Goal: Task Accomplishment & Management: Manage account settings

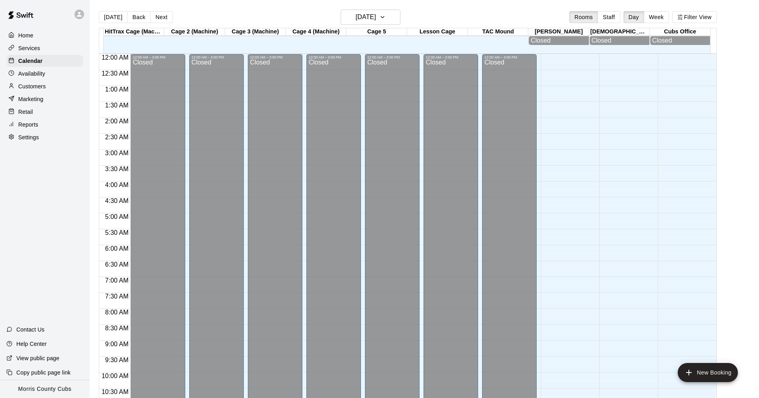
scroll to position [386, 0]
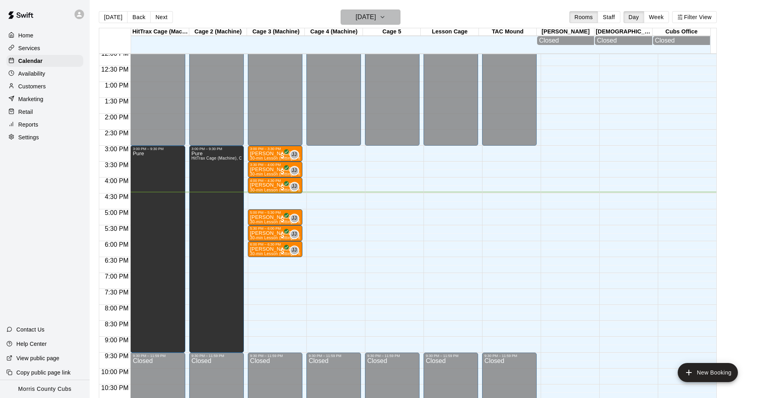
click at [386, 16] on icon "button" at bounding box center [382, 17] width 6 height 10
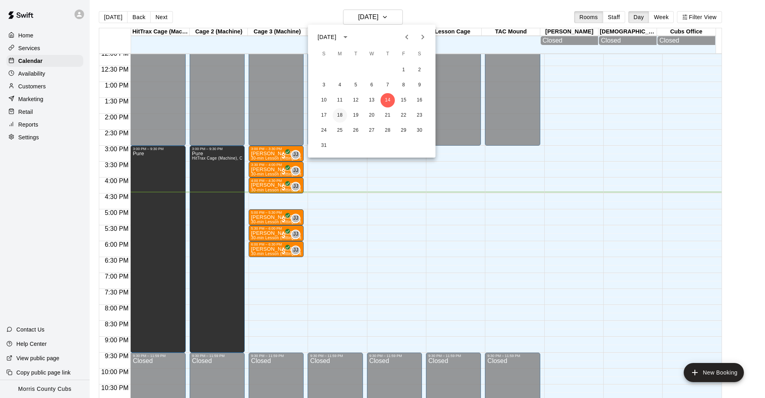
click at [345, 114] on button "18" at bounding box center [340, 115] width 14 height 14
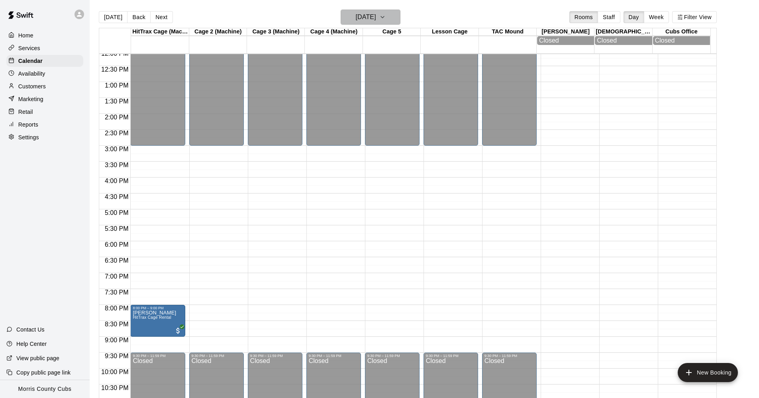
click at [400, 17] on button "Monday Aug 18" at bounding box center [371, 17] width 60 height 15
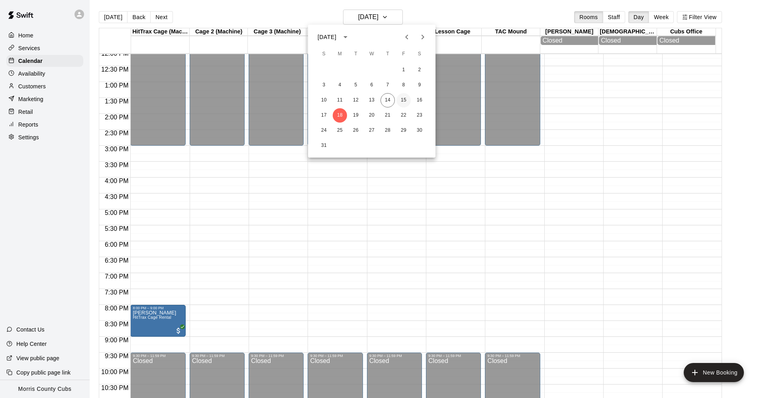
click at [401, 102] on button "15" at bounding box center [403, 100] width 14 height 14
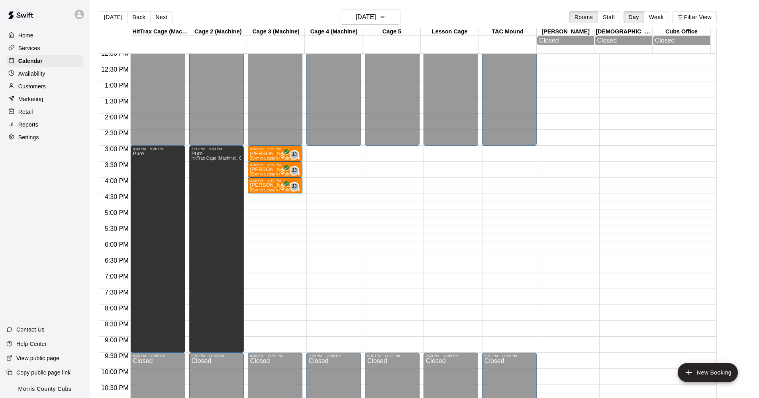
click at [40, 87] on p "Customers" at bounding box center [31, 86] width 27 height 8
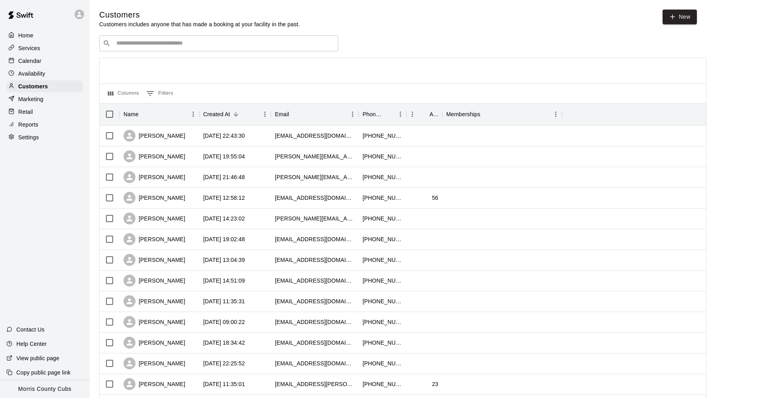
click at [49, 61] on div "Calendar" at bounding box center [44, 61] width 77 height 12
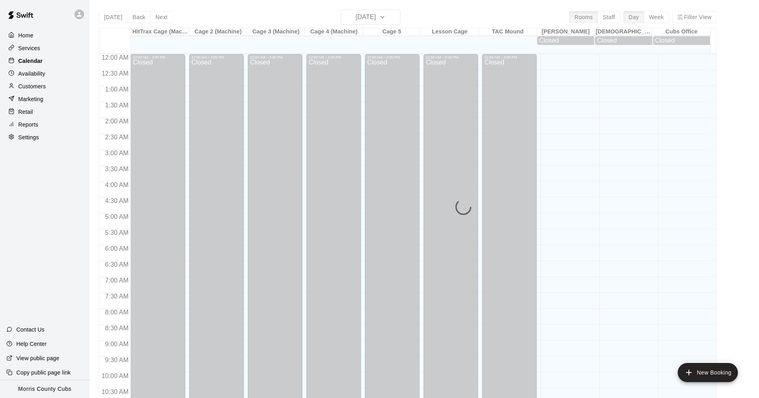
scroll to position [386, 0]
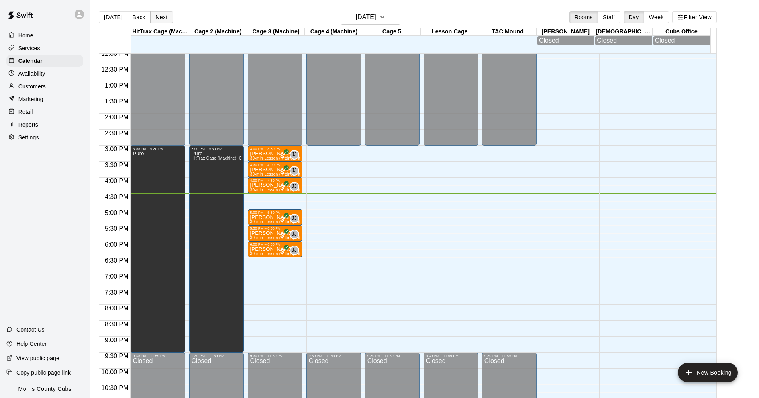
click at [159, 16] on button "Next" at bounding box center [161, 17] width 22 height 12
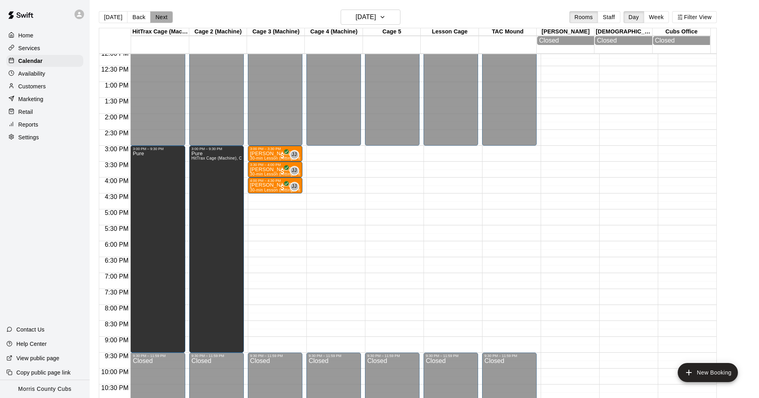
click at [165, 16] on button "Next" at bounding box center [161, 17] width 22 height 12
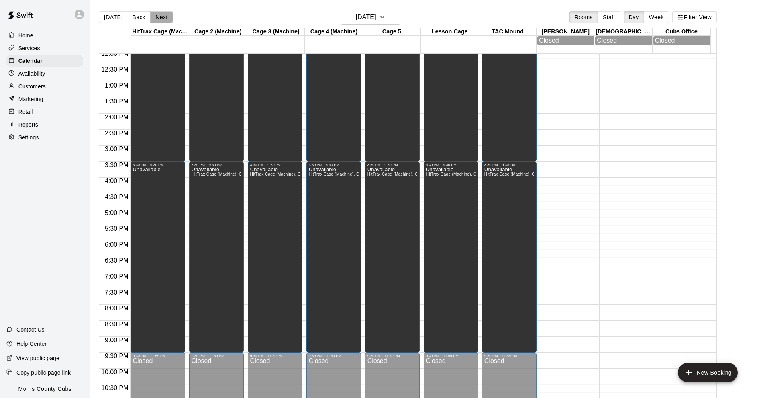
click at [165, 16] on button "Next" at bounding box center [161, 17] width 22 height 12
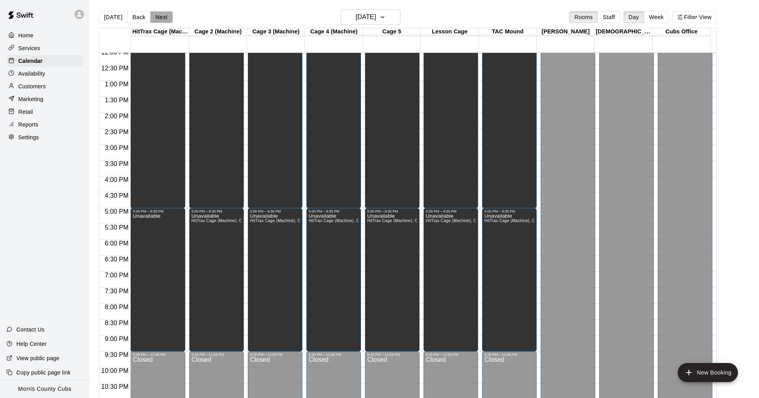
click at [165, 16] on button "Next" at bounding box center [161, 17] width 22 height 12
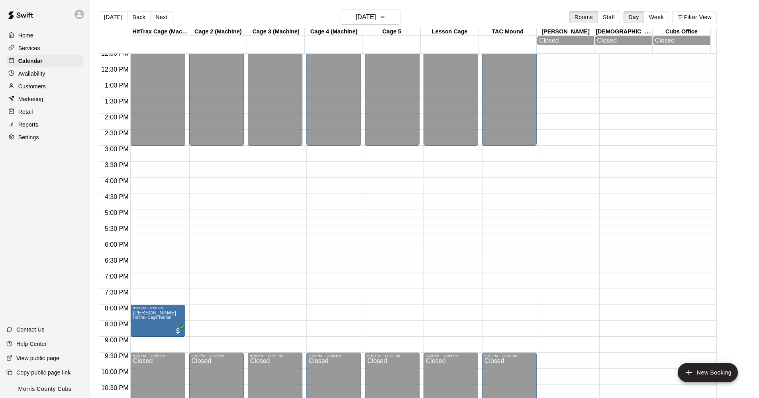
click at [193, 149] on div "12:00 AM – 3:00 PM Closed 9:30 PM – 11:59 PM Closed" at bounding box center [216, 50] width 55 height 765
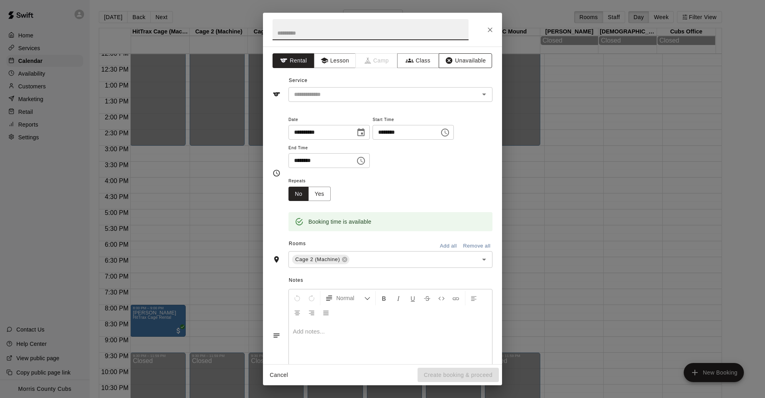
click at [451, 63] on button "Unavailable" at bounding box center [465, 60] width 53 height 15
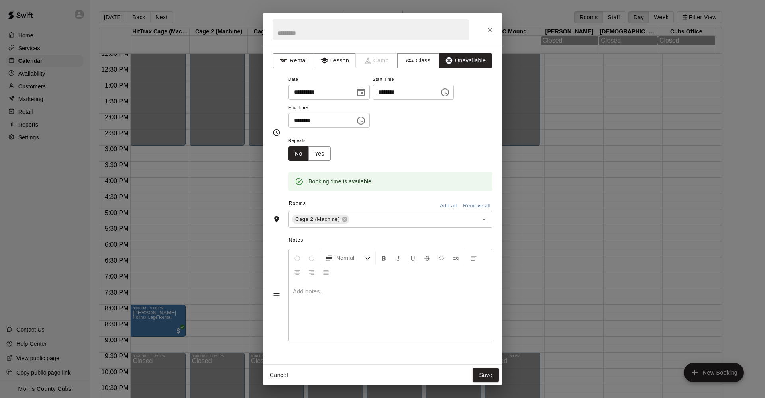
click at [295, 120] on input "********" at bounding box center [318, 120] width 61 height 15
type input "********"
click at [309, 30] on input "text" at bounding box center [370, 29] width 196 height 21
type input "****"
click at [485, 380] on button "Save" at bounding box center [485, 375] width 26 height 15
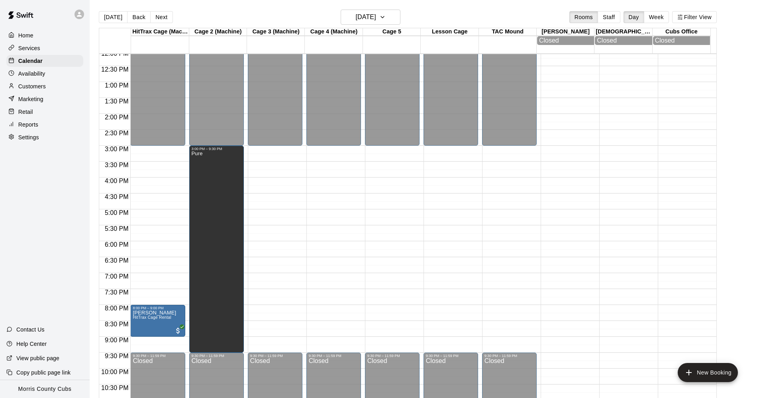
click at [134, 147] on div "12:00 AM – 3:00 PM Closed 8:00 PM – 9:00 PM Antonio Dominguez HitTrax Cage Rent…" at bounding box center [157, 50] width 55 height 765
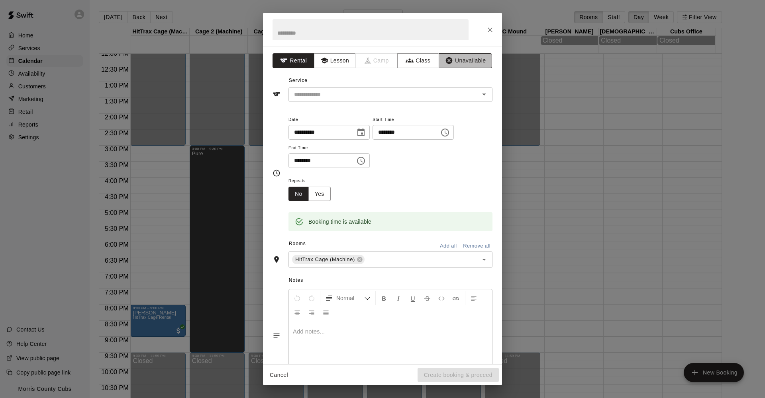
click at [454, 61] on button "Unavailable" at bounding box center [465, 60] width 53 height 15
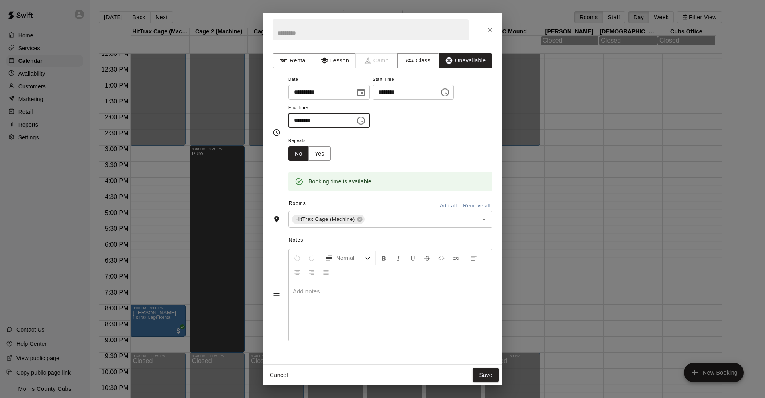
click at [299, 121] on input "********" at bounding box center [318, 120] width 61 height 15
type input "********"
click at [311, 25] on input "text" at bounding box center [370, 29] width 196 height 21
type input "****"
click at [477, 372] on button "Save" at bounding box center [485, 375] width 26 height 15
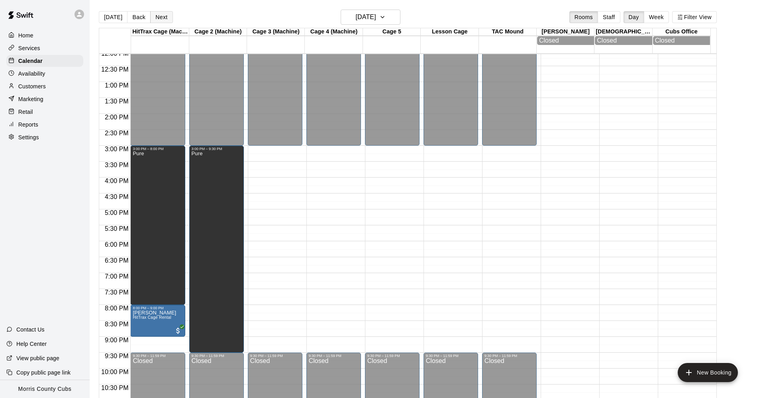
click at [162, 20] on button "Next" at bounding box center [161, 17] width 22 height 12
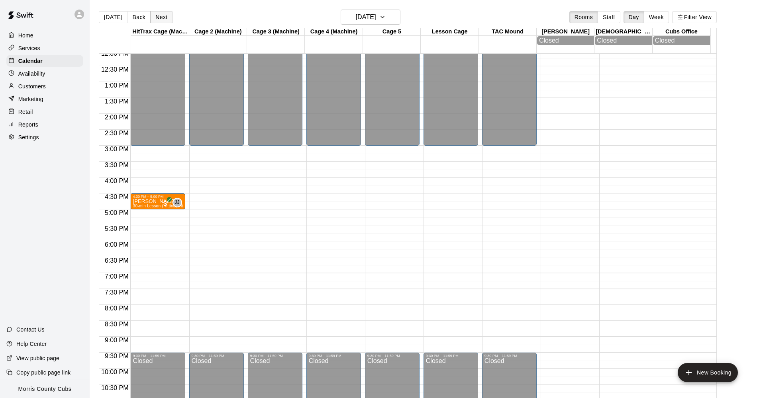
click at [162, 20] on button "Next" at bounding box center [161, 17] width 22 height 12
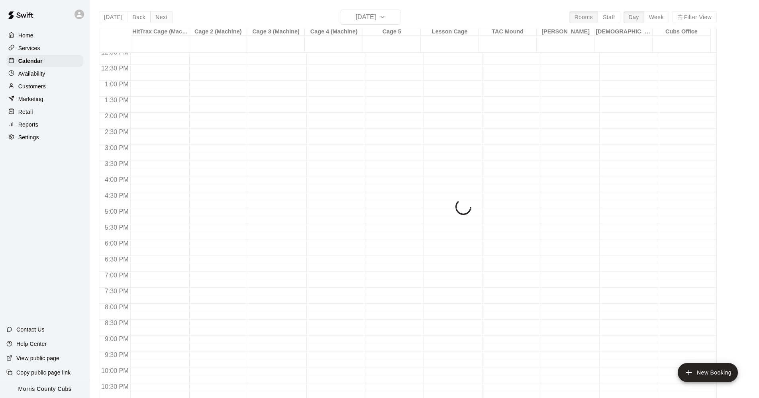
click at [162, 20] on div "Today Back Next Wednesday Aug 20 Rooms Staff Day Week Filter View HitTrax Cage …" at bounding box center [408, 209] width 618 height 398
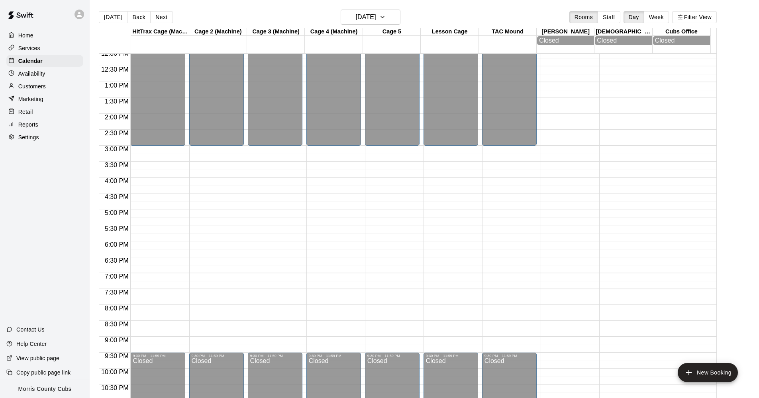
click at [147, 149] on div "12:00 AM – 3:00 PM Closed 9:30 PM – 11:59 PM Closed" at bounding box center [157, 50] width 55 height 765
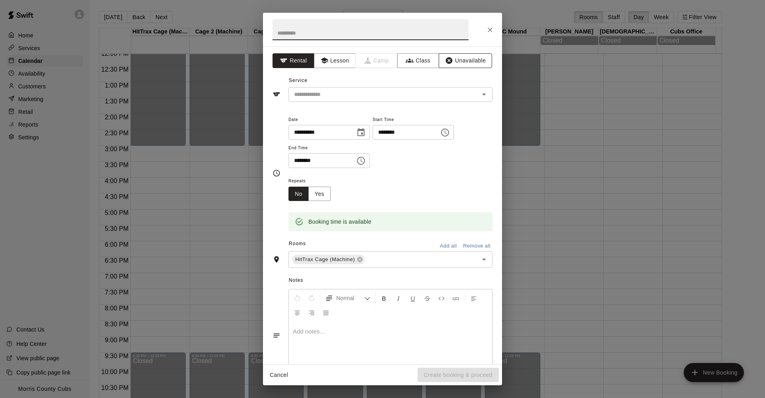
click at [448, 60] on button "Unavailable" at bounding box center [465, 60] width 53 height 15
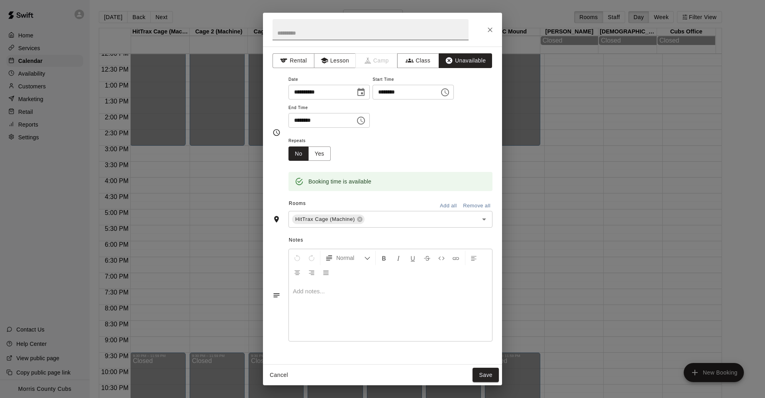
click at [357, 39] on input "text" at bounding box center [370, 29] width 196 height 21
type input "****"
click at [296, 118] on input "********" at bounding box center [318, 120] width 61 height 15
type input "********"
click at [413, 151] on div "Repeats No Yes" at bounding box center [390, 148] width 204 height 25
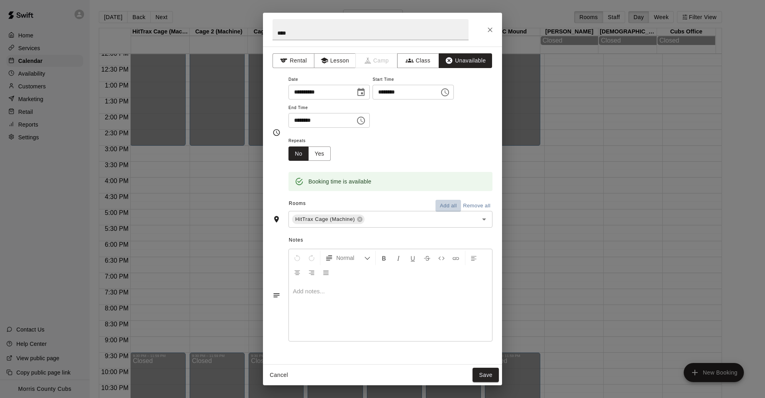
click at [452, 206] on button "Add all" at bounding box center [447, 206] width 25 height 12
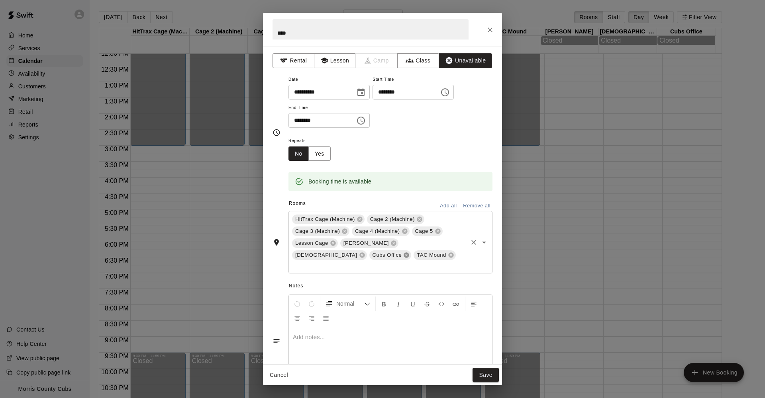
click at [409, 252] on icon at bounding box center [406, 255] width 6 height 6
drag, startPoint x: 401, startPoint y: 242, endPoint x: 393, endPoint y: 242, distance: 8.0
click at [364, 253] on icon at bounding box center [361, 255] width 5 height 5
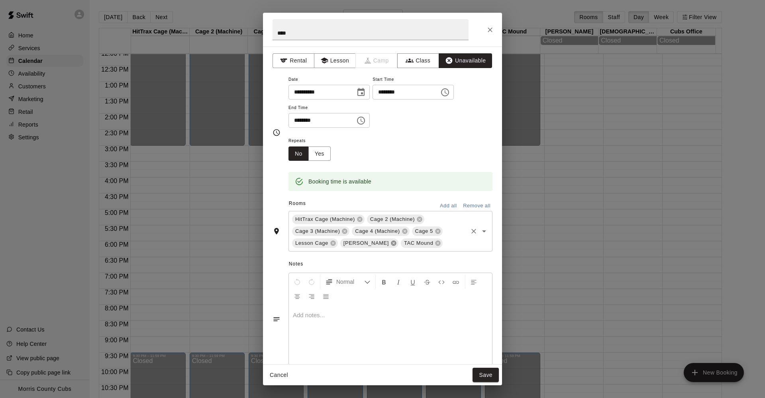
click at [391, 241] on icon at bounding box center [393, 243] width 5 height 5
click at [378, 242] on icon at bounding box center [377, 243] width 6 height 6
click at [439, 231] on icon at bounding box center [437, 231] width 5 height 5
click at [406, 230] on icon at bounding box center [404, 231] width 5 height 5
drag, startPoint x: 345, startPoint y: 230, endPoint x: 362, endPoint y: 229, distance: 16.7
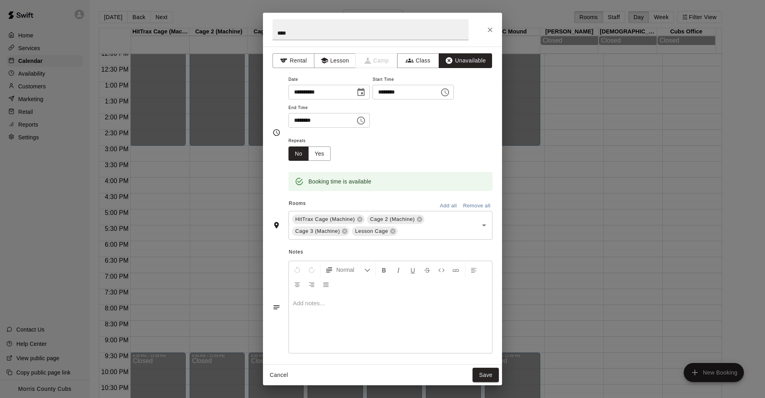
click at [347, 229] on icon at bounding box center [344, 231] width 5 height 5
click at [334, 230] on icon at bounding box center [332, 231] width 5 height 5
click at [493, 375] on button "Save" at bounding box center [485, 375] width 26 height 15
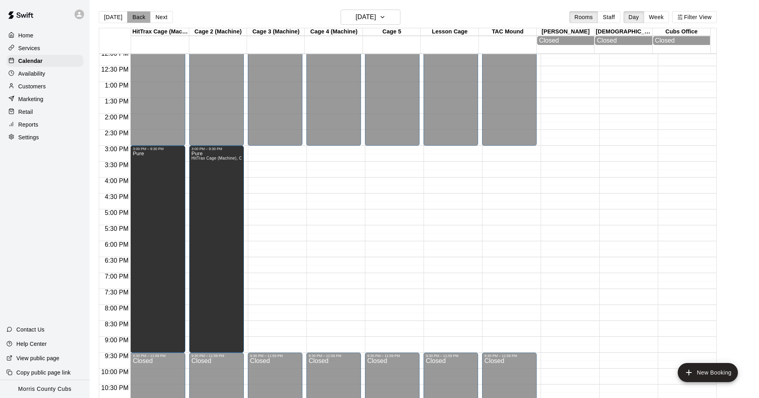
click at [139, 16] on button "Back" at bounding box center [138, 17] width 23 height 12
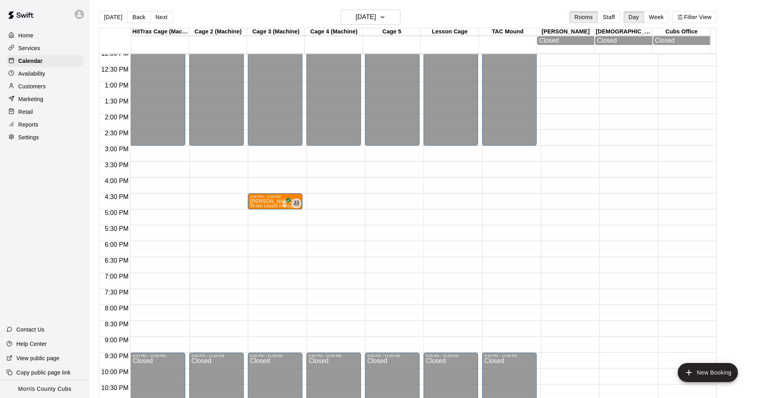
drag, startPoint x: 157, startPoint y: 202, endPoint x: 269, endPoint y: 202, distance: 111.9
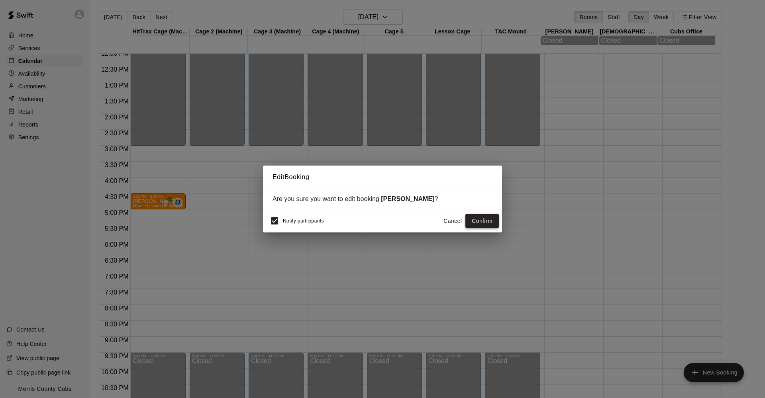
click at [477, 220] on button "Confirm" at bounding box center [481, 221] width 33 height 15
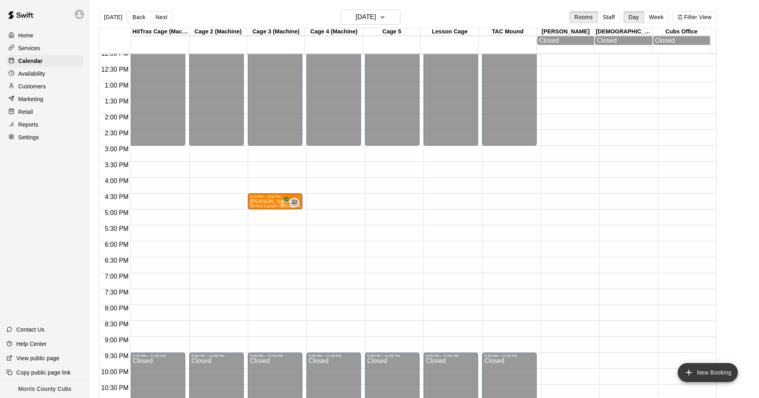
click at [684, 370] on icon "add" at bounding box center [689, 373] width 10 height 10
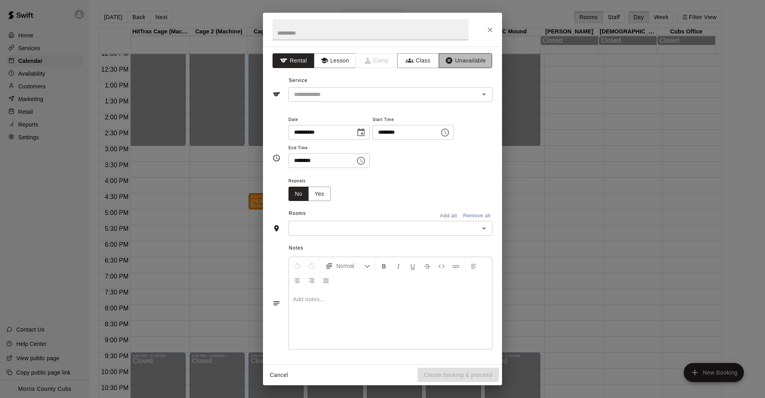
click at [463, 55] on button "Unavailable" at bounding box center [465, 60] width 53 height 15
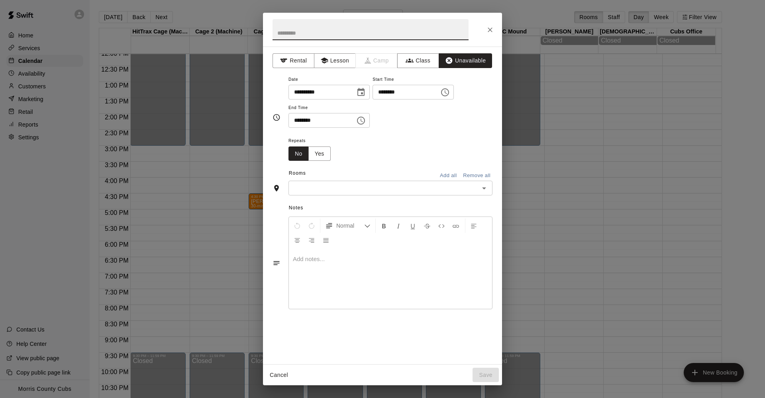
click at [374, 33] on input "text" at bounding box center [370, 29] width 196 height 21
type input "****"
click at [386, 91] on input "********" at bounding box center [402, 92] width 61 height 15
type input "********"
click at [294, 121] on input "********" at bounding box center [318, 120] width 61 height 15
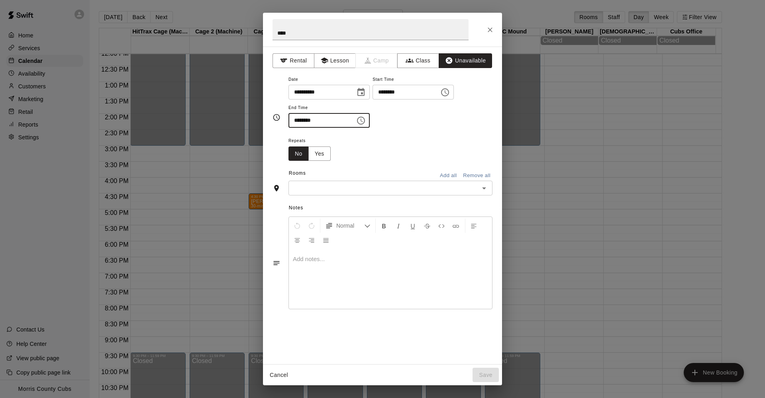
type input "********"
click at [455, 175] on button "Add all" at bounding box center [447, 176] width 25 height 12
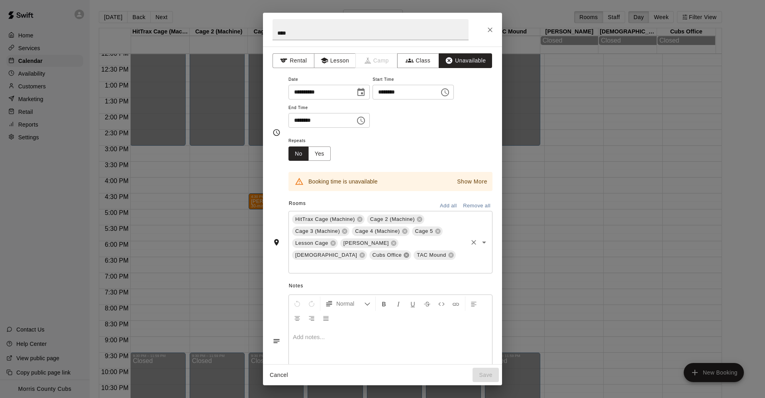
click at [409, 253] on icon at bounding box center [406, 255] width 5 height 5
click at [409, 252] on icon at bounding box center [406, 255] width 6 height 6
click at [367, 251] on div "[DEMOGRAPHIC_DATA]" at bounding box center [329, 256] width 75 height 10
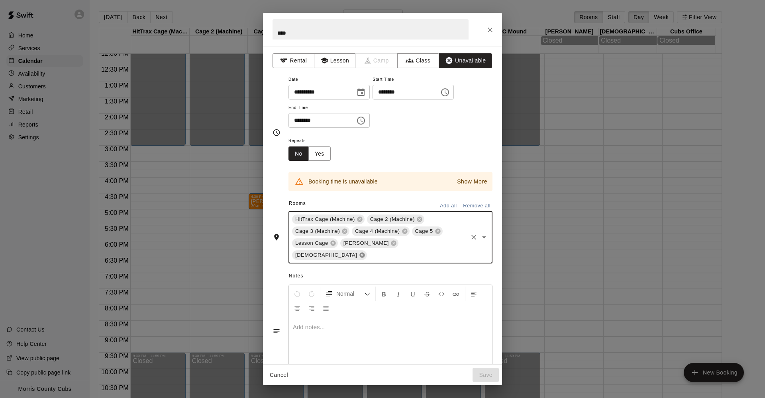
click at [365, 252] on icon at bounding box center [362, 255] width 6 height 6
click at [391, 241] on icon at bounding box center [393, 243] width 5 height 5
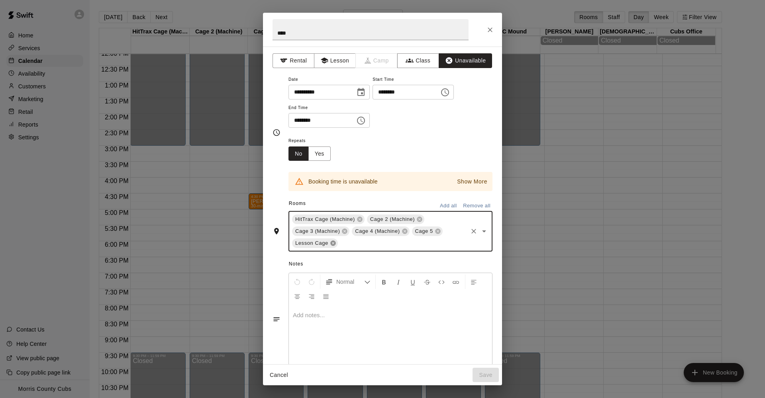
click at [335, 240] on icon at bounding box center [333, 243] width 6 height 6
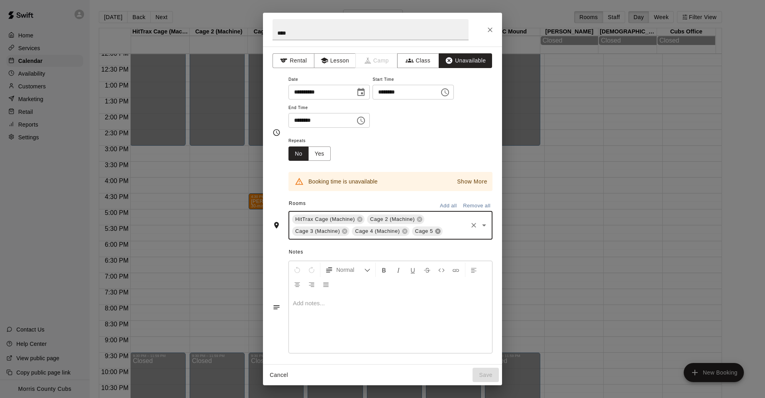
click at [439, 233] on icon at bounding box center [438, 231] width 6 height 6
click at [407, 228] on icon at bounding box center [404, 231] width 6 height 6
click at [341, 232] on span "Cage 3 (Machine)" at bounding box center [317, 231] width 51 height 8
click at [344, 230] on icon at bounding box center [344, 231] width 6 height 6
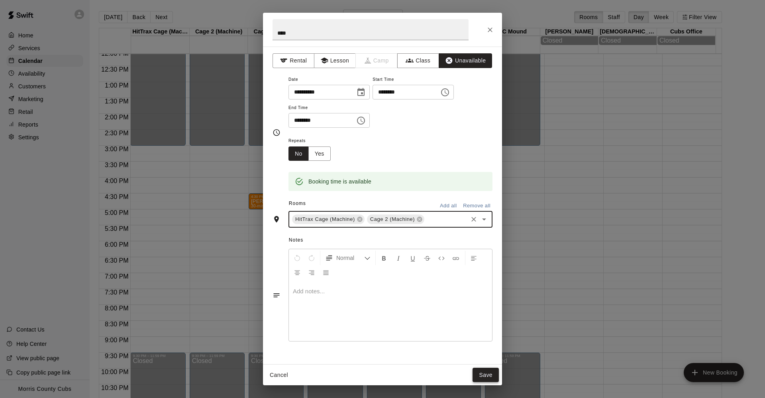
click at [487, 371] on button "Save" at bounding box center [485, 375] width 26 height 15
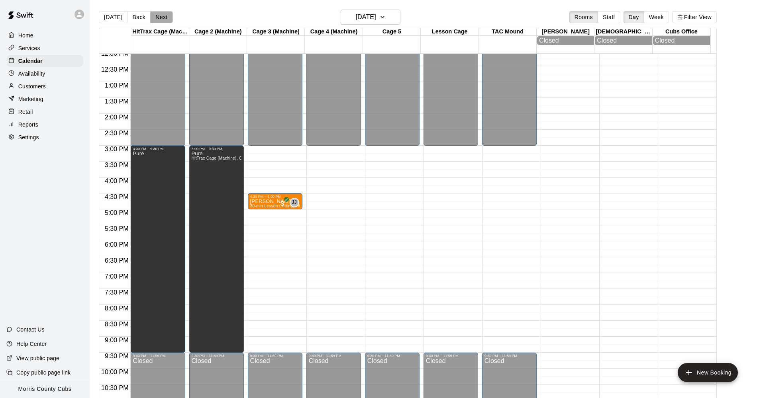
click at [161, 14] on button "Next" at bounding box center [161, 17] width 22 height 12
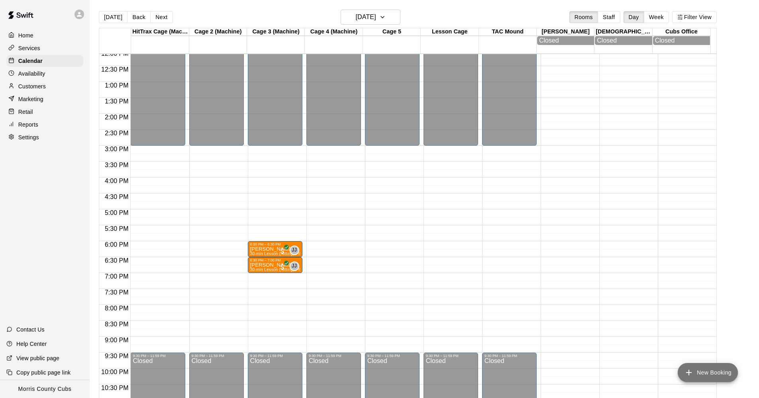
click at [688, 370] on icon "add" at bounding box center [689, 373] width 10 height 10
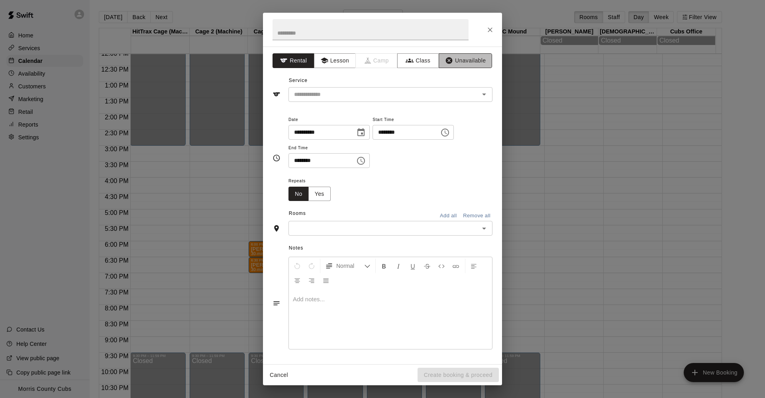
click at [451, 57] on icon "button" at bounding box center [449, 61] width 8 height 8
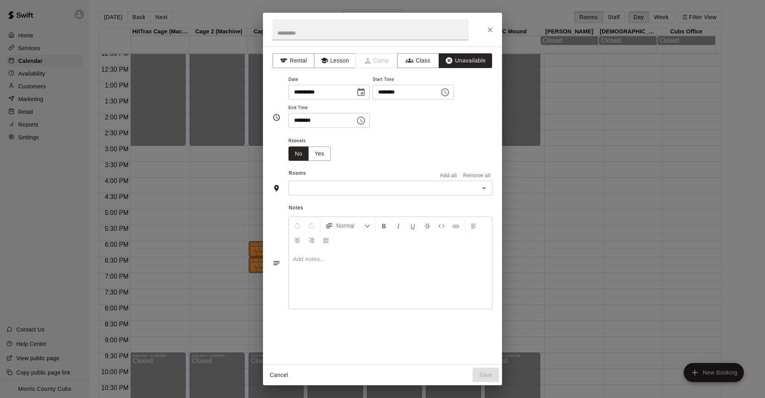
click at [386, 88] on input "********" at bounding box center [402, 92] width 61 height 15
type input "********"
click at [297, 119] on input "********" at bounding box center [318, 120] width 61 height 15
type input "********"
click at [370, 149] on div "Repeats No Yes" at bounding box center [390, 148] width 204 height 25
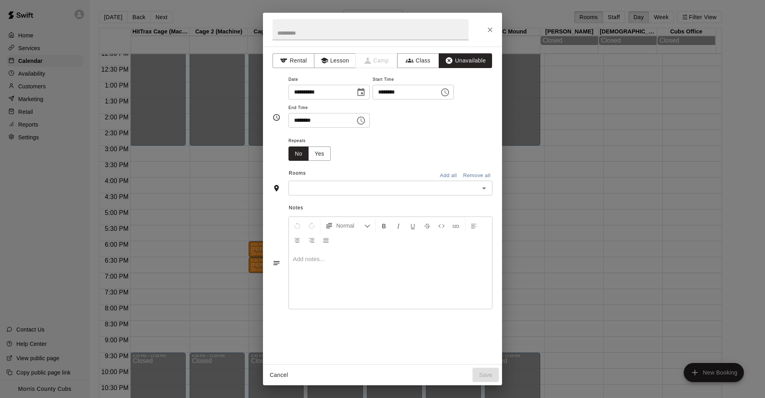
click at [447, 172] on button "Add all" at bounding box center [447, 176] width 25 height 12
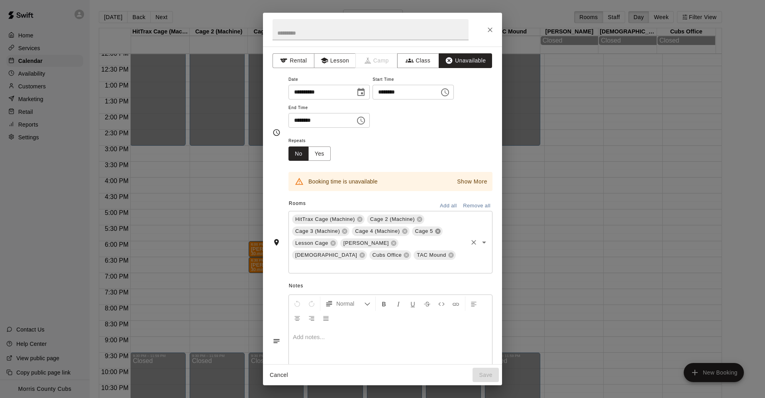
click at [438, 232] on icon at bounding box center [437, 231] width 5 height 5
click at [403, 229] on icon at bounding box center [404, 231] width 5 height 5
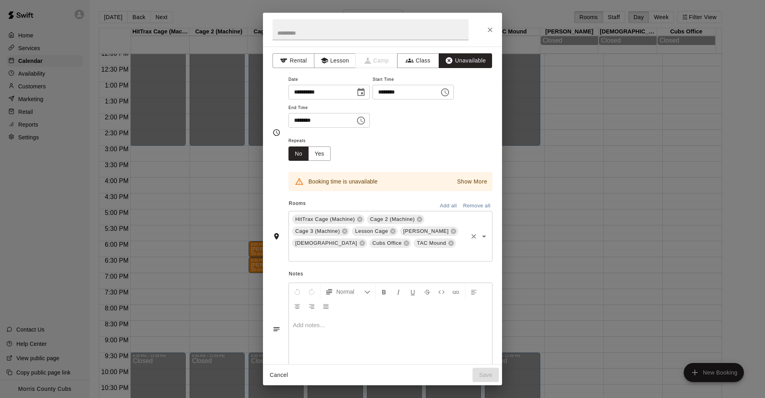
click at [448, 241] on icon at bounding box center [450, 243] width 5 height 5
click at [451, 229] on icon at bounding box center [453, 231] width 5 height 5
click at [392, 229] on icon at bounding box center [393, 231] width 6 height 6
click at [332, 241] on icon at bounding box center [329, 243] width 5 height 5
click at [372, 229] on span "[DEMOGRAPHIC_DATA]" at bounding box center [386, 231] width 69 height 8
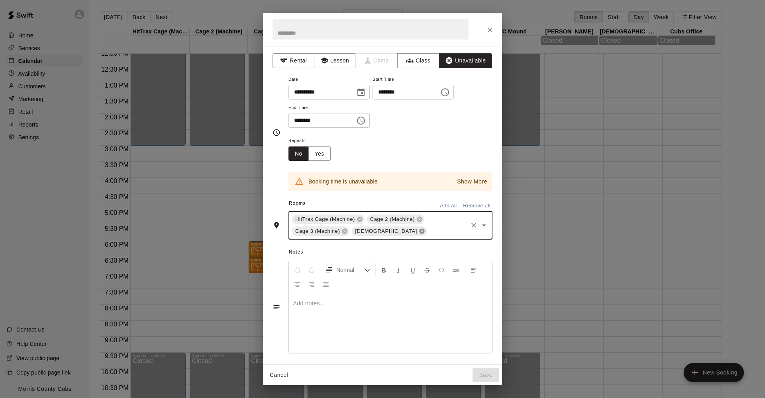
click at [419, 229] on icon at bounding box center [422, 231] width 6 height 6
click at [343, 229] on icon at bounding box center [344, 231] width 5 height 5
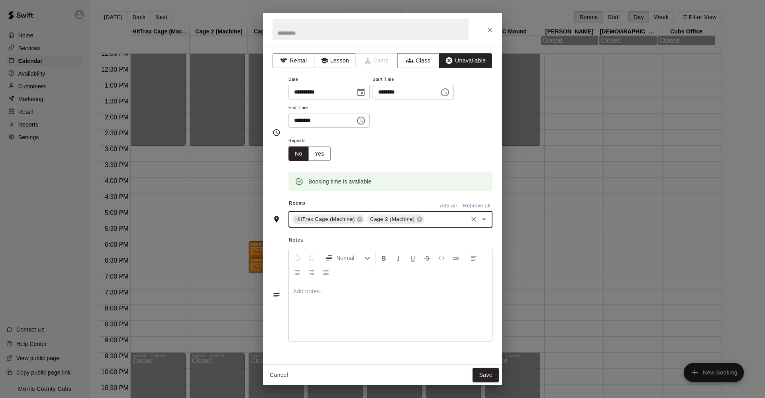
click at [313, 32] on input "text" at bounding box center [370, 29] width 196 height 21
type input "****"
click at [490, 377] on button "Save" at bounding box center [485, 375] width 26 height 15
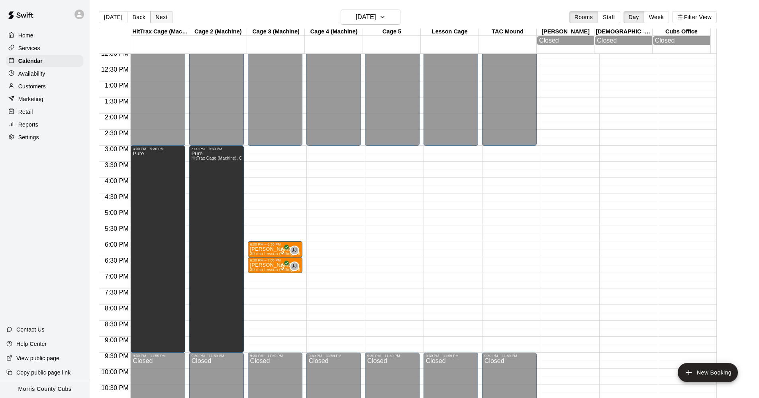
click at [168, 18] on button "Next" at bounding box center [161, 17] width 22 height 12
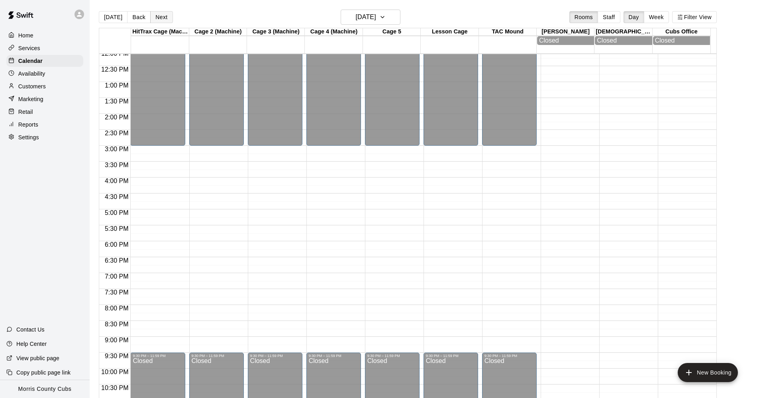
click at [168, 18] on button "Next" at bounding box center [161, 17] width 22 height 12
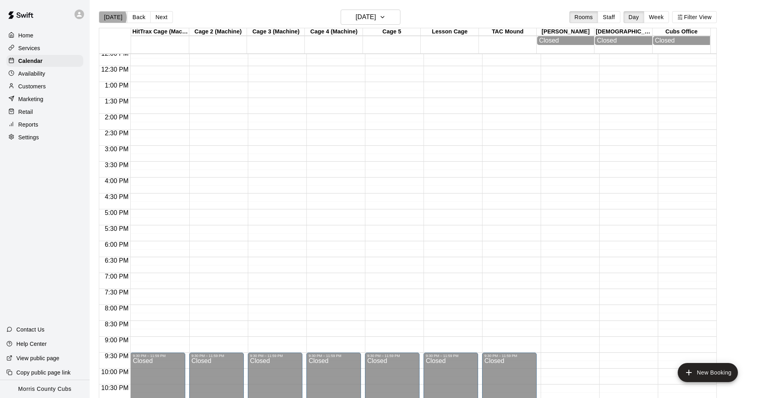
click at [112, 18] on button "[DATE]" at bounding box center [113, 17] width 29 height 12
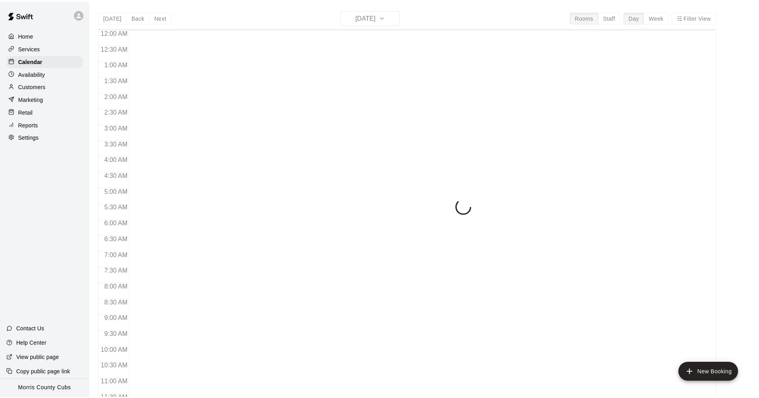
scroll to position [386, 0]
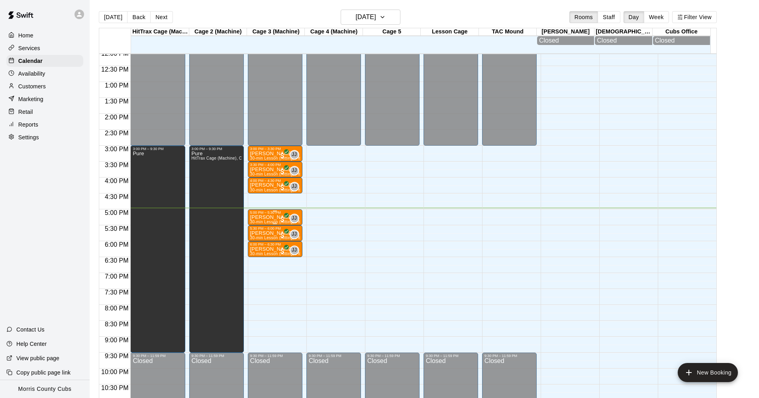
click at [267, 217] on p "[PERSON_NAME]" at bounding box center [275, 217] width 50 height 0
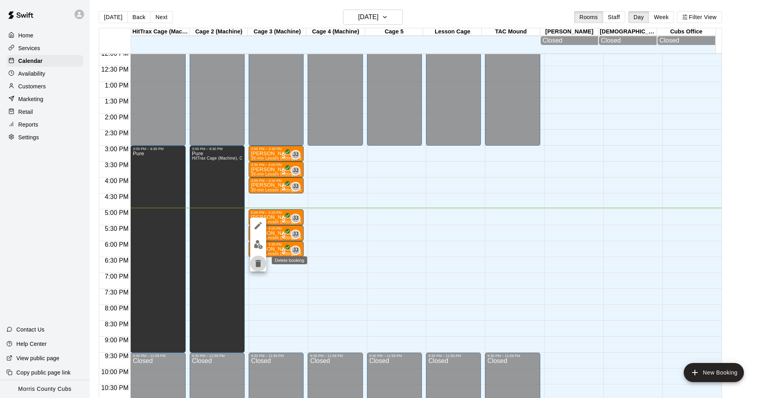
click at [257, 264] on icon "delete" at bounding box center [258, 263] width 6 height 7
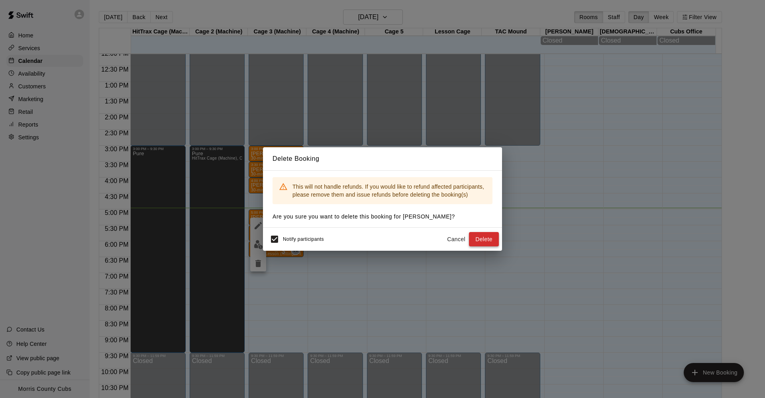
click at [480, 237] on button "Delete" at bounding box center [484, 239] width 30 height 15
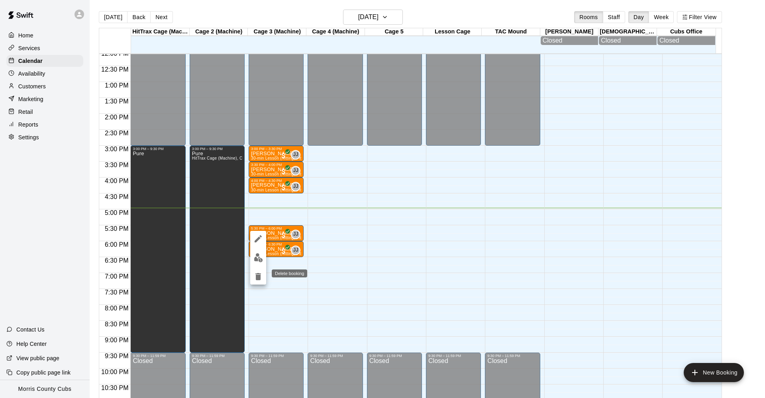
click at [259, 278] on icon "delete" at bounding box center [258, 276] width 6 height 7
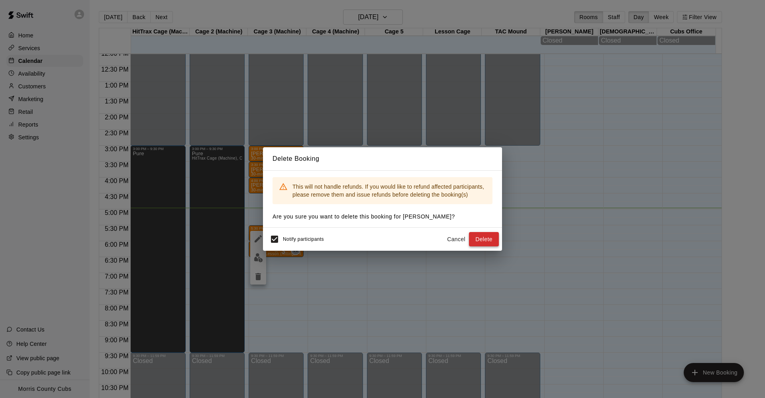
click at [483, 241] on button "Delete" at bounding box center [484, 239] width 30 height 15
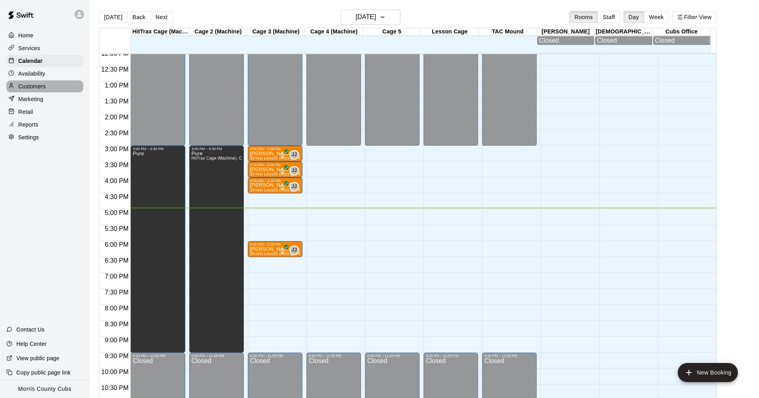
click at [31, 85] on p "Customers" at bounding box center [31, 86] width 27 height 8
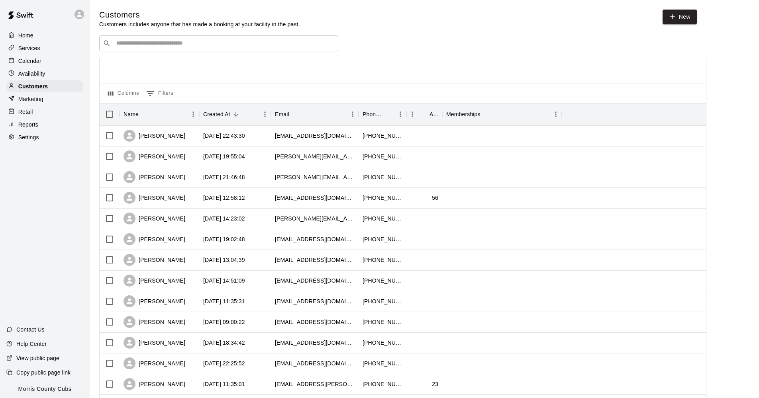
click at [170, 48] on div "​ ​" at bounding box center [218, 43] width 239 height 16
type input "****"
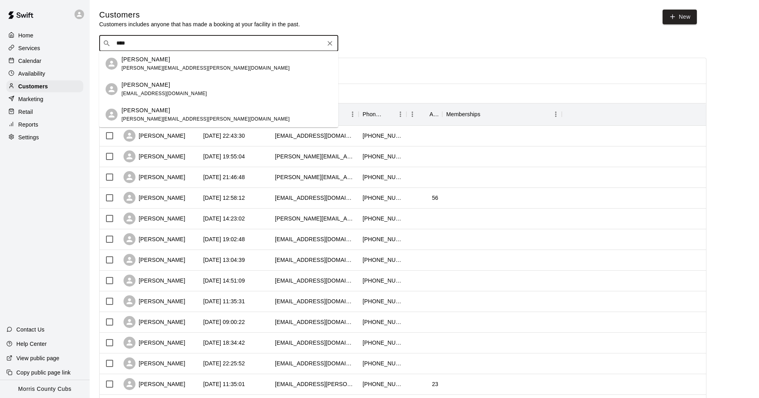
click at [167, 108] on div "[PERSON_NAME]" at bounding box center [205, 110] width 168 height 8
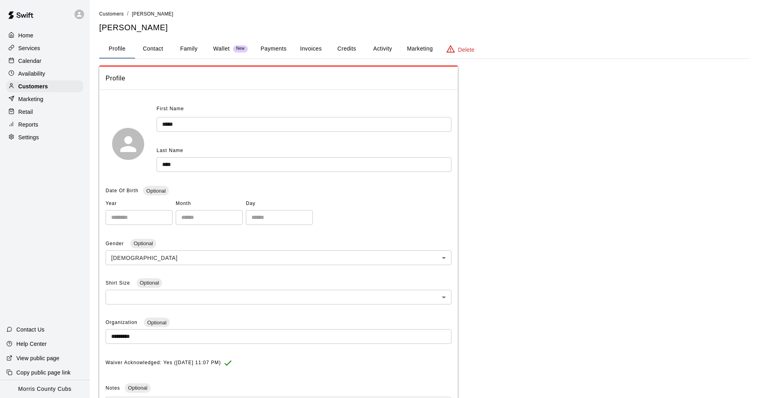
click at [378, 51] on button "Activity" at bounding box center [382, 48] width 36 height 19
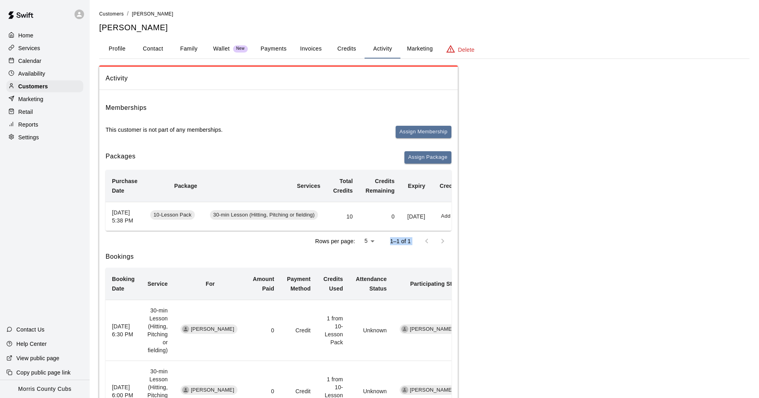
drag, startPoint x: 398, startPoint y: 241, endPoint x: 444, endPoint y: 242, distance: 45.8
click at [445, 242] on div "Rows per page: 5 * 1–1 of 1" at bounding box center [279, 241] width 346 height 21
click at [423, 241] on div at bounding box center [435, 241] width 32 height 16
click at [430, 239] on div "Rows per page: 5 * 1–1 of 1" at bounding box center [279, 241] width 346 height 21
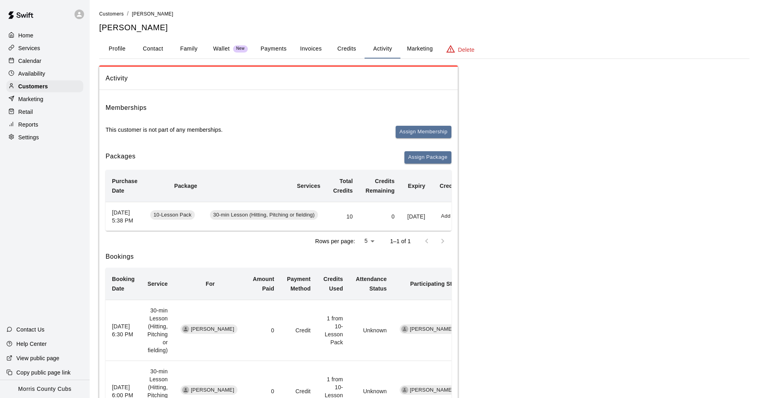
click at [444, 181] on th "Credit Actions" at bounding box center [457, 186] width 53 height 32
click at [449, 218] on button "Add" at bounding box center [446, 216] width 16 height 12
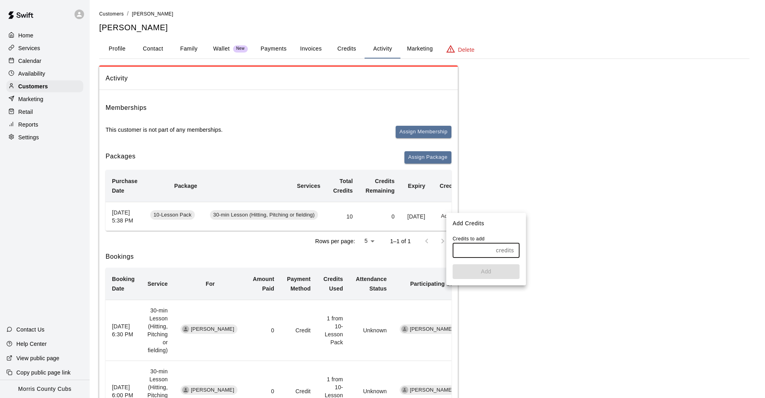
click at [473, 250] on input "text" at bounding box center [472, 250] width 40 height 15
type input "*"
click at [500, 273] on button "Add" at bounding box center [485, 271] width 67 height 15
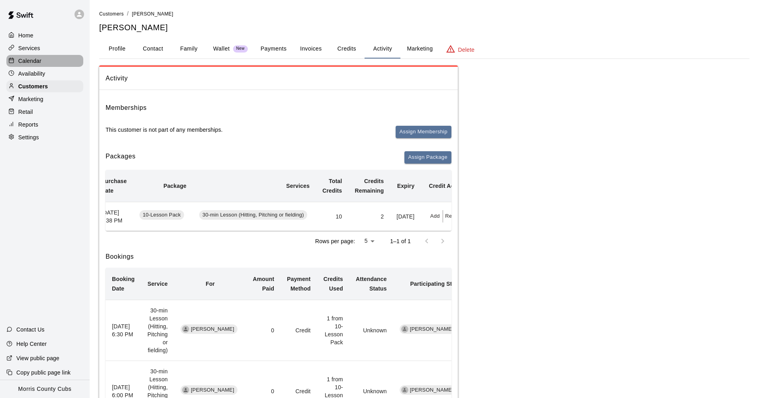
click at [31, 64] on p "Calendar" at bounding box center [29, 61] width 23 height 8
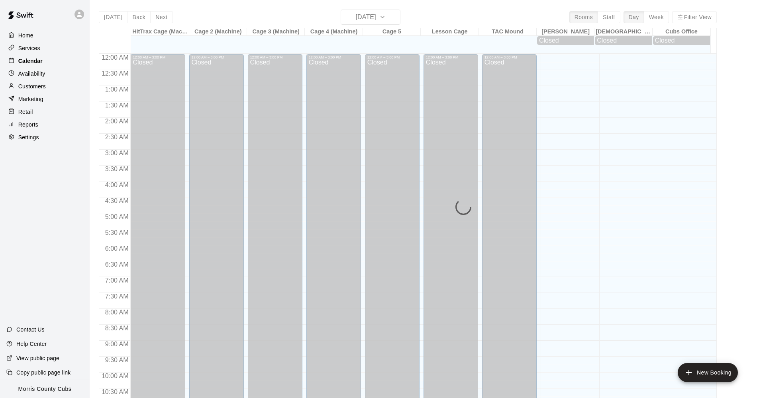
scroll to position [386, 0]
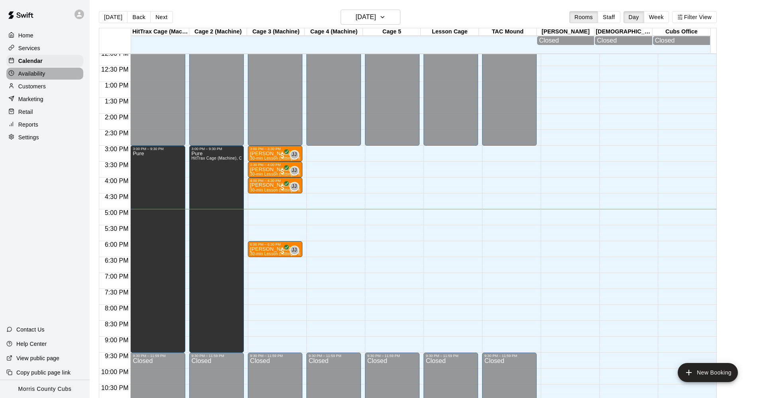
click at [35, 76] on p "Availability" at bounding box center [31, 74] width 27 height 8
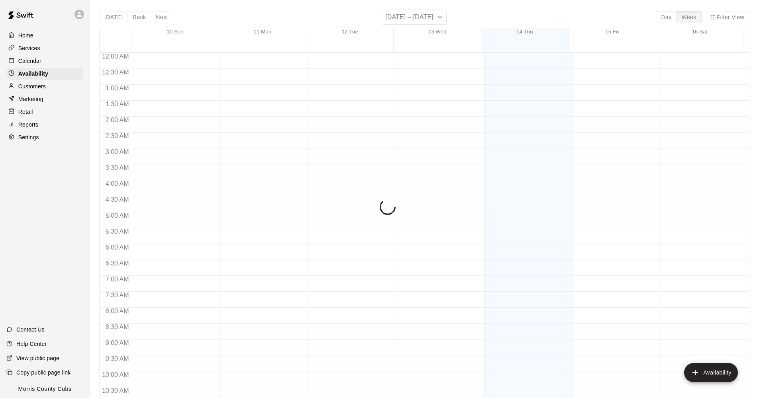
scroll to position [410, 0]
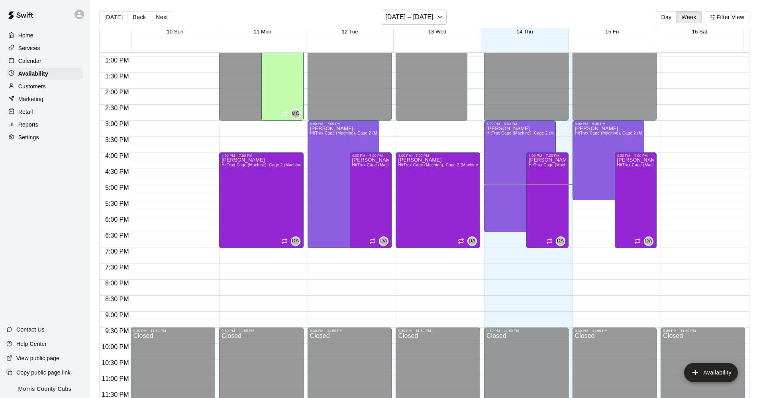
click at [42, 92] on div "Home Services Calendar Availability Customers Marketing Retail Reports Settings" at bounding box center [45, 87] width 90 height 116
click at [44, 85] on p "Customers" at bounding box center [31, 86] width 27 height 8
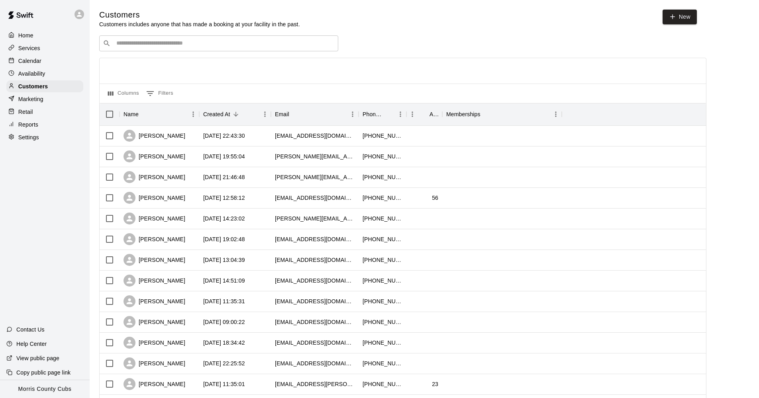
click at [204, 41] on input "Search customers by name or email" at bounding box center [224, 43] width 221 height 8
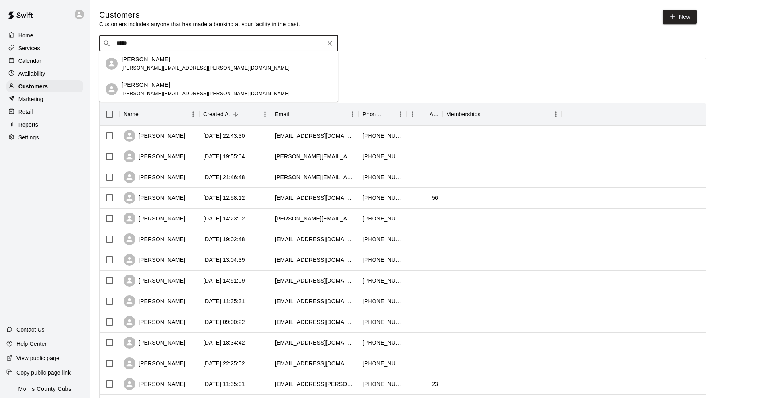
type input "*****"
click at [26, 63] on p "Calendar" at bounding box center [29, 61] width 23 height 8
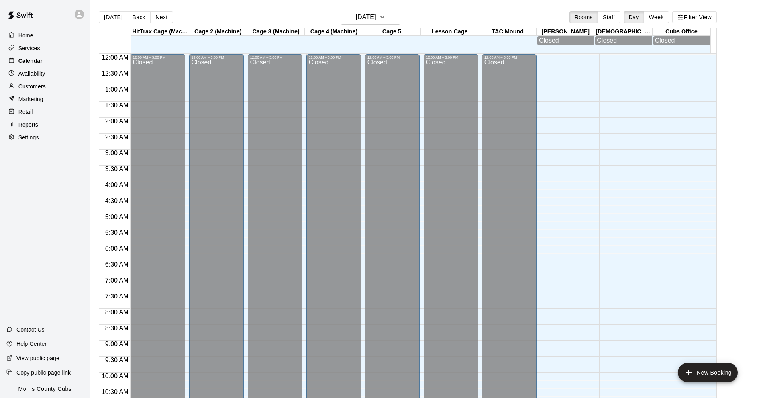
scroll to position [386, 0]
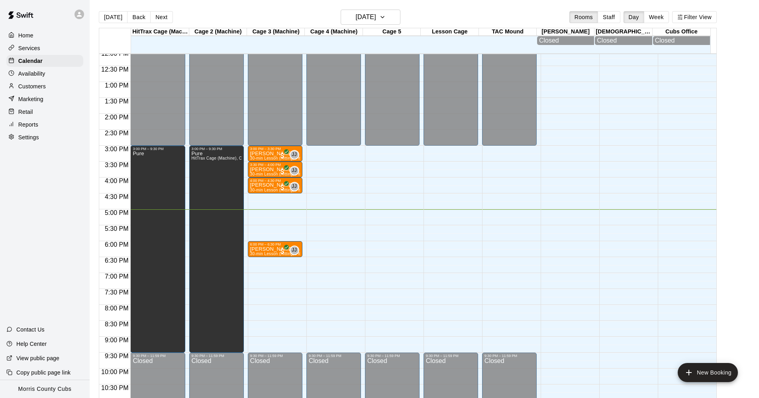
click at [27, 83] on p "Customers" at bounding box center [31, 86] width 27 height 8
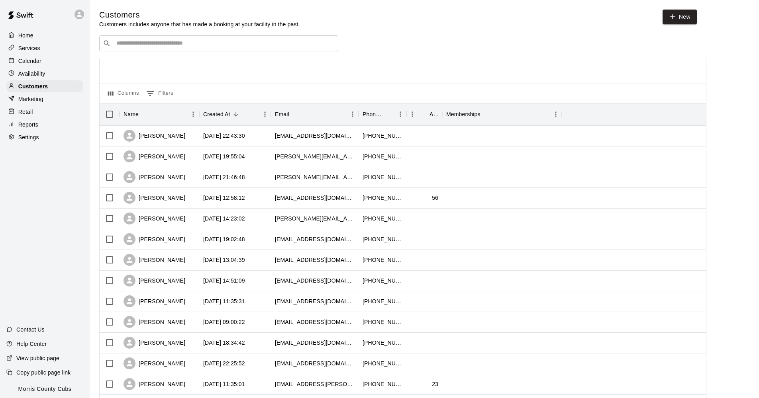
click at [152, 47] on input "Search customers by name or email" at bounding box center [224, 43] width 221 height 8
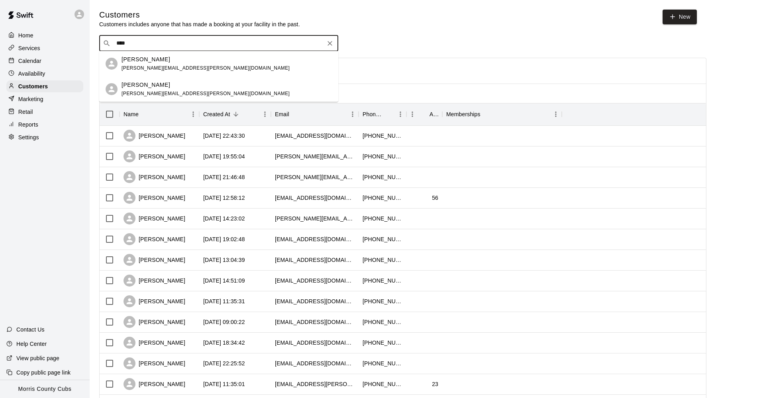
type input "*****"
click at [146, 88] on p "[PERSON_NAME]" at bounding box center [145, 85] width 49 height 8
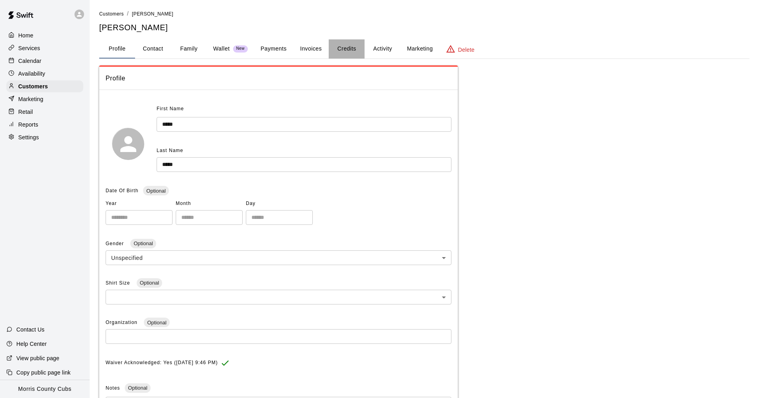
click at [352, 48] on button "Credits" at bounding box center [347, 48] width 36 height 19
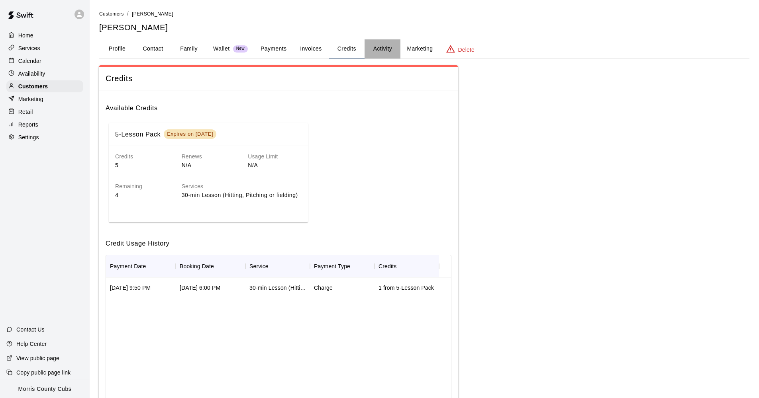
click at [378, 50] on button "Activity" at bounding box center [382, 48] width 36 height 19
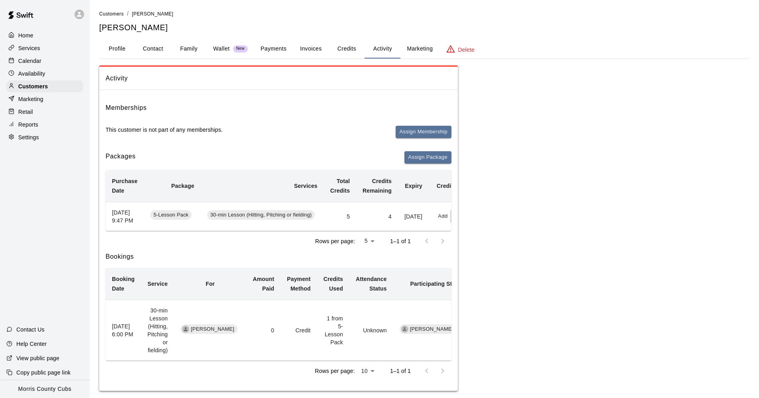
click at [185, 51] on button "Family" at bounding box center [189, 48] width 36 height 19
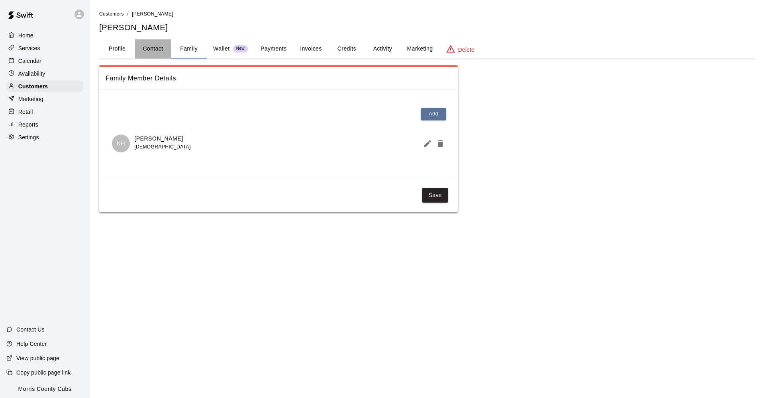
click at [165, 51] on button "Contact" at bounding box center [153, 48] width 36 height 19
select select "**"
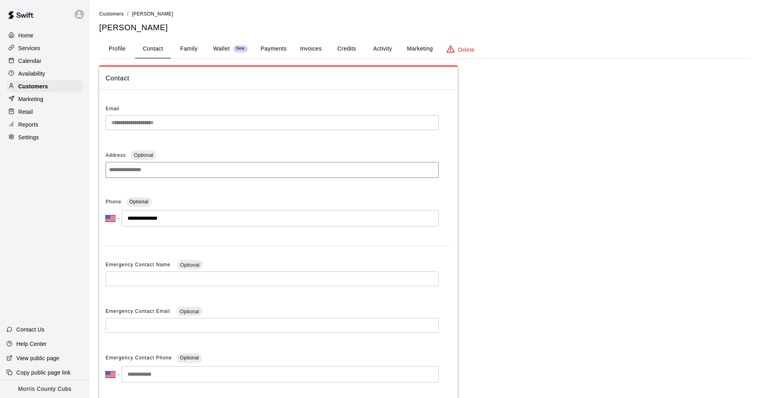
click at [50, 63] on div "Calendar" at bounding box center [44, 61] width 77 height 12
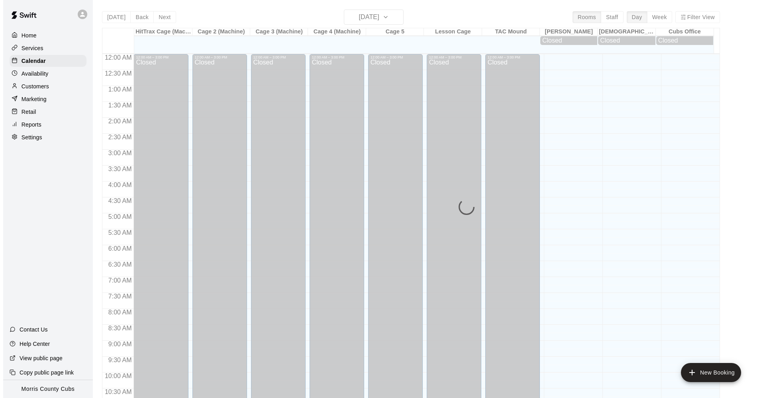
scroll to position [386, 0]
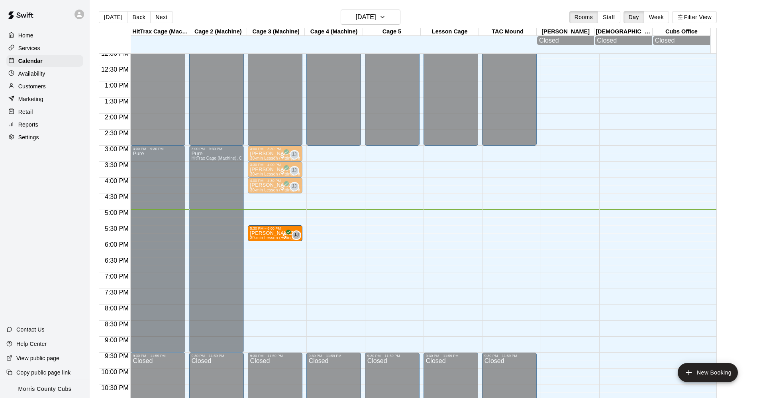
drag, startPoint x: 267, startPoint y: 250, endPoint x: 265, endPoint y: 240, distance: 10.5
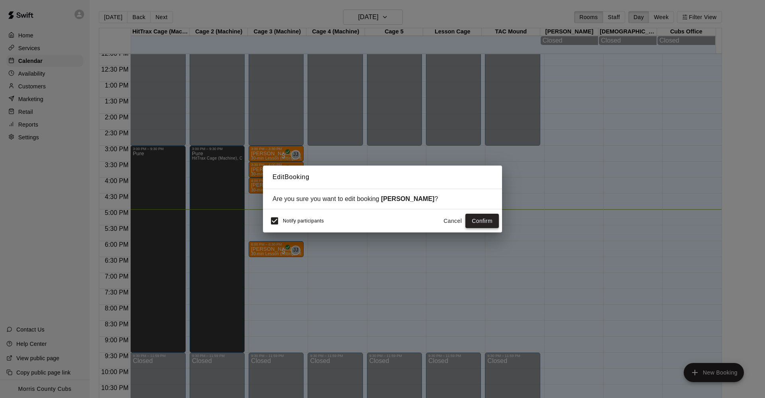
click at [481, 223] on button "Confirm" at bounding box center [481, 221] width 33 height 15
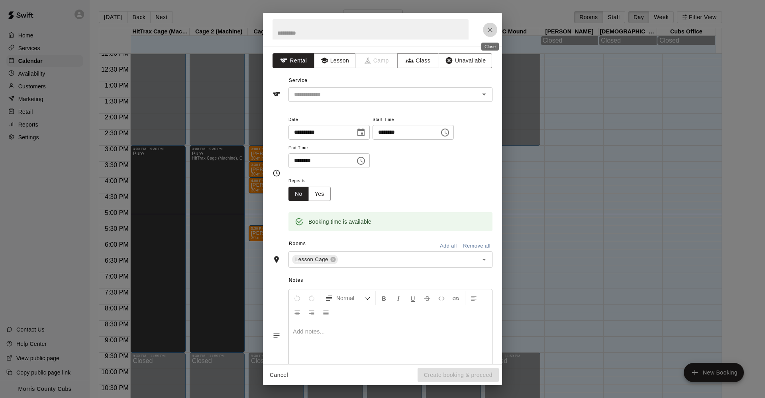
click at [490, 26] on icon "Close" at bounding box center [490, 30] width 8 height 8
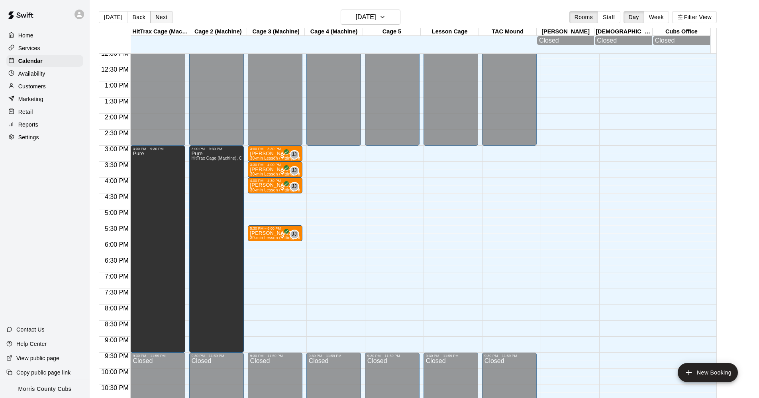
click at [155, 15] on button "Next" at bounding box center [161, 17] width 22 height 12
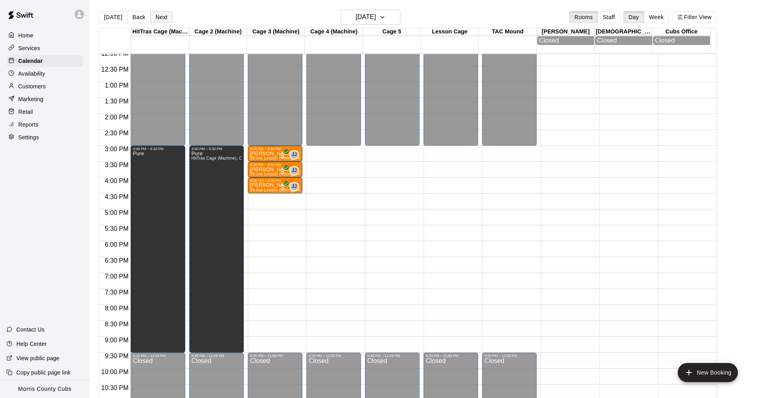
click at [155, 16] on button "Next" at bounding box center [161, 17] width 22 height 12
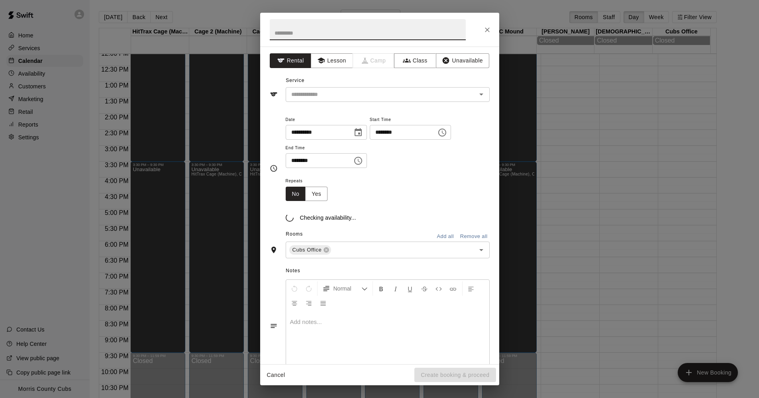
scroll to position [385, 0]
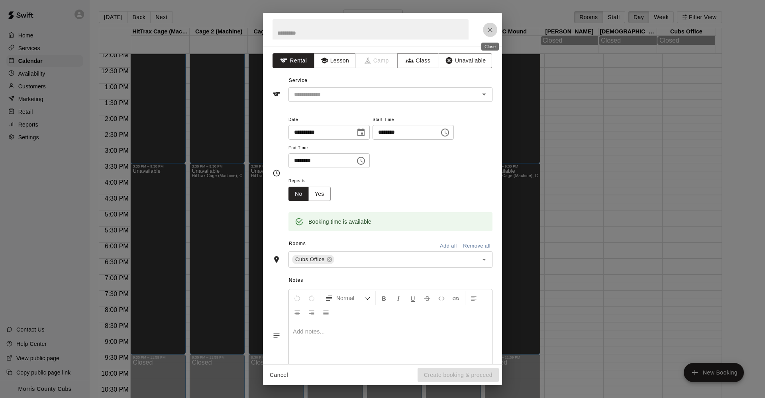
click at [491, 31] on icon "Close" at bounding box center [490, 30] width 8 height 8
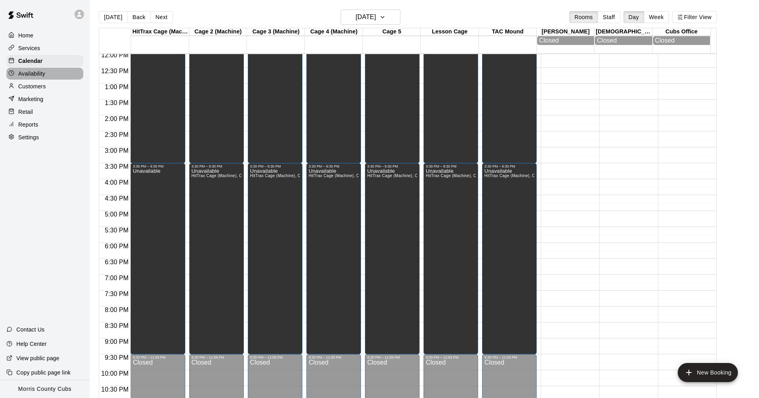
click at [58, 75] on div "Availability" at bounding box center [44, 74] width 77 height 12
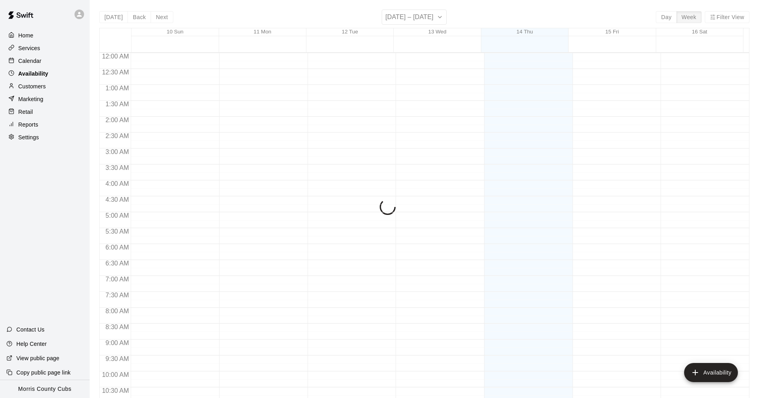
scroll to position [410, 0]
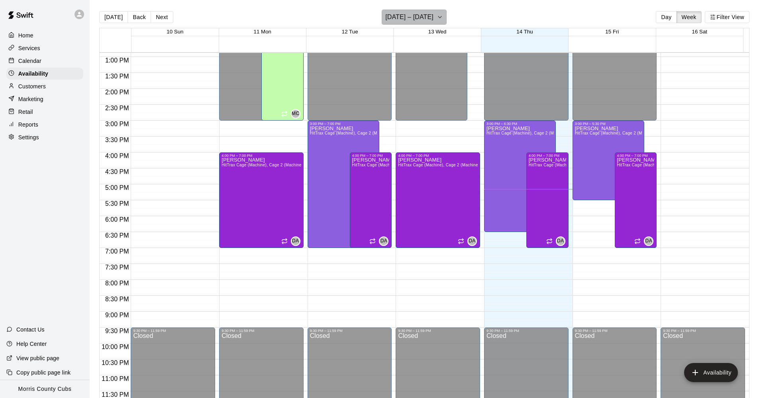
click at [437, 14] on icon "button" at bounding box center [440, 17] width 6 height 10
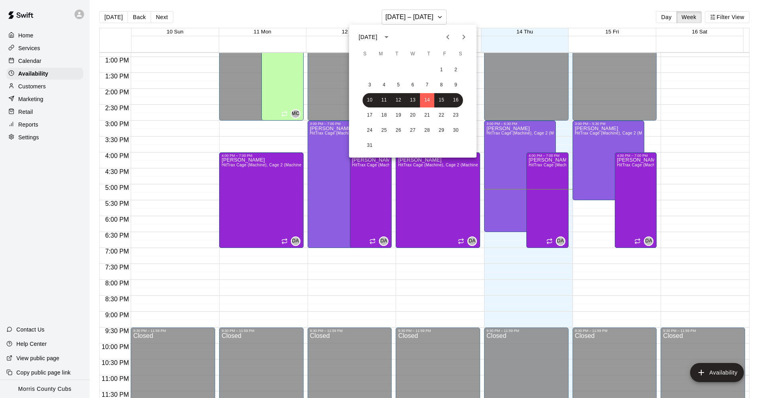
click at [462, 38] on icon "Next month" at bounding box center [464, 37] width 10 height 10
click at [390, 100] on button "15" at bounding box center [384, 100] width 14 height 14
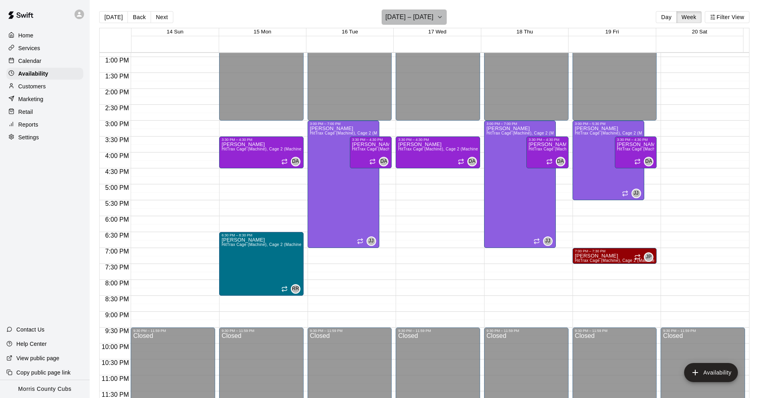
click at [443, 17] on icon "button" at bounding box center [440, 17] width 6 height 10
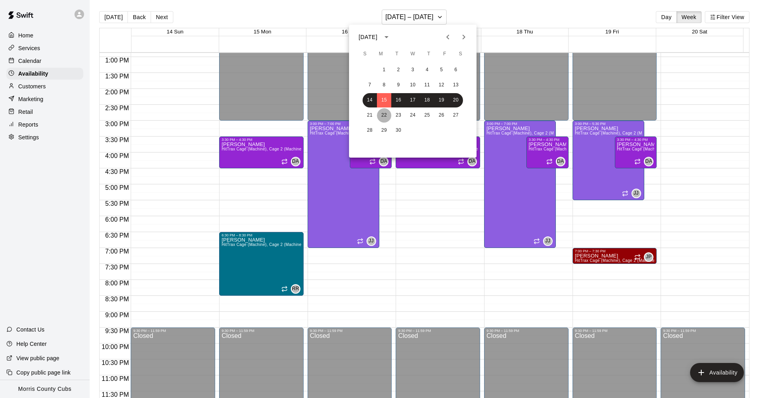
click at [388, 117] on button "22" at bounding box center [384, 115] width 14 height 14
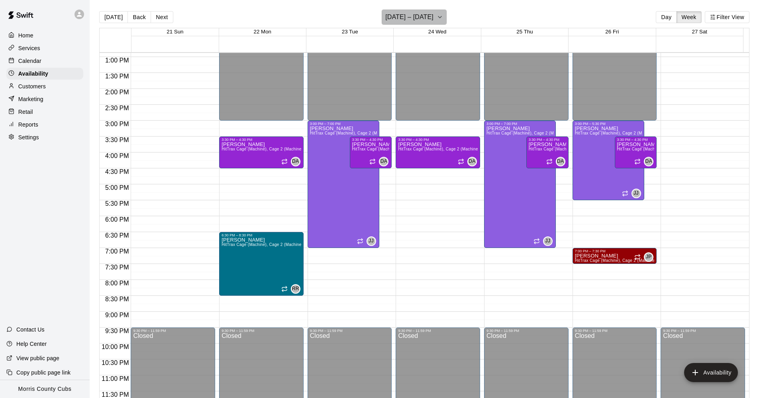
click at [443, 15] on icon "button" at bounding box center [440, 17] width 6 height 10
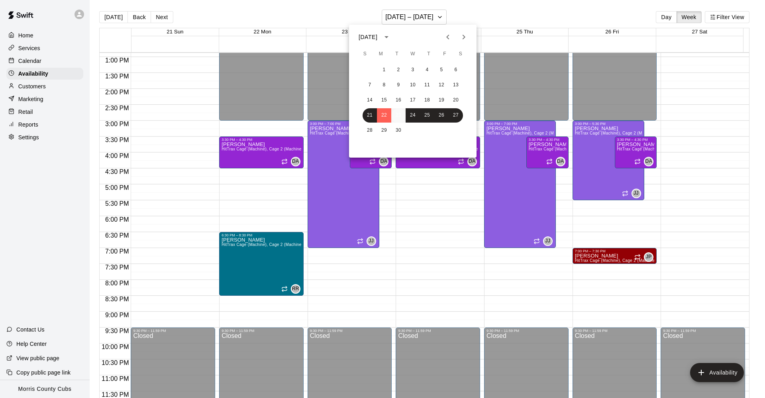
click at [403, 116] on button "23" at bounding box center [398, 115] width 14 height 14
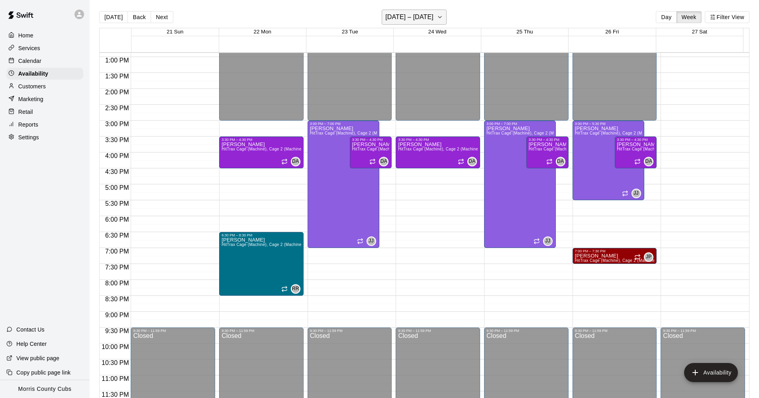
click at [443, 14] on icon "button" at bounding box center [440, 17] width 6 height 10
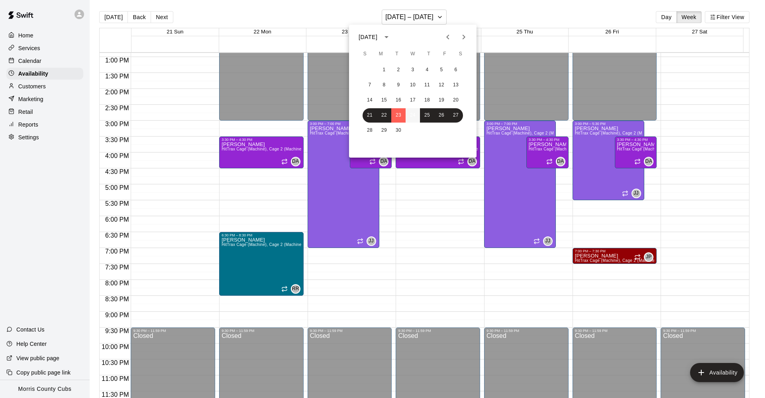
click at [414, 115] on button "24" at bounding box center [412, 115] width 14 height 14
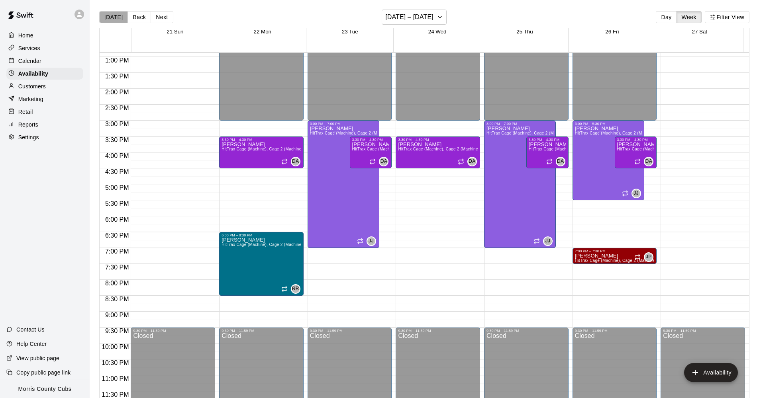
click at [114, 16] on button "[DATE]" at bounding box center [113, 17] width 29 height 12
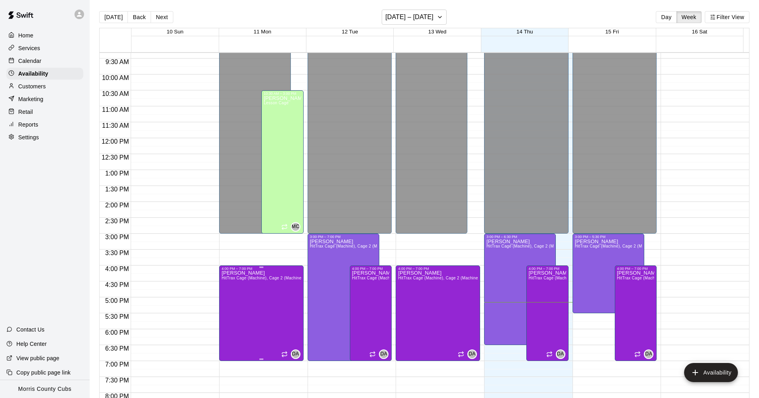
scroll to position [253, 0]
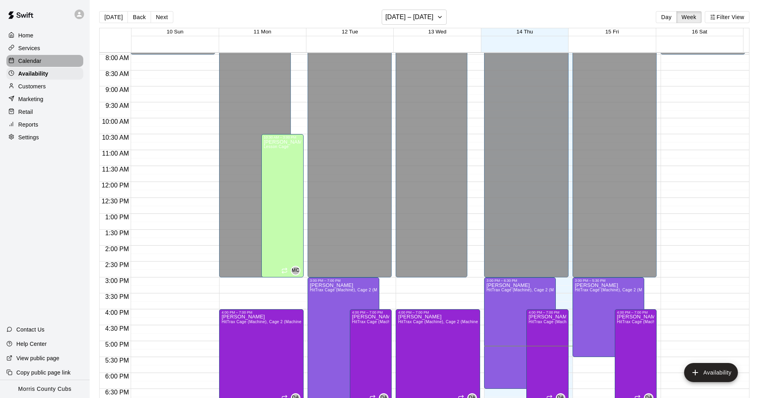
click at [22, 57] on p "Calendar" at bounding box center [29, 61] width 23 height 8
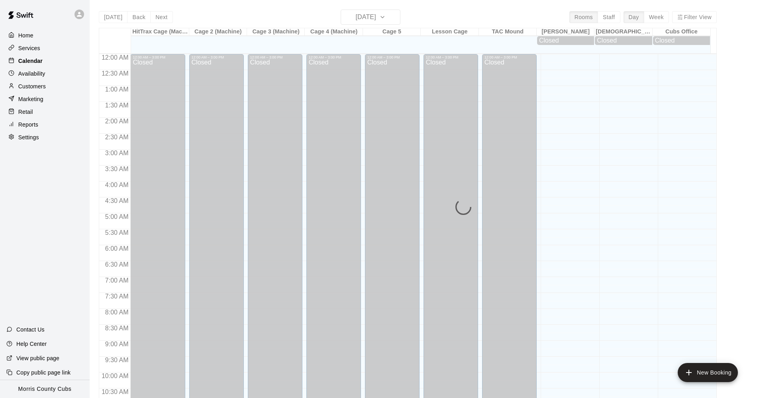
scroll to position [386, 0]
